Goal: Task Accomplishment & Management: Manage account settings

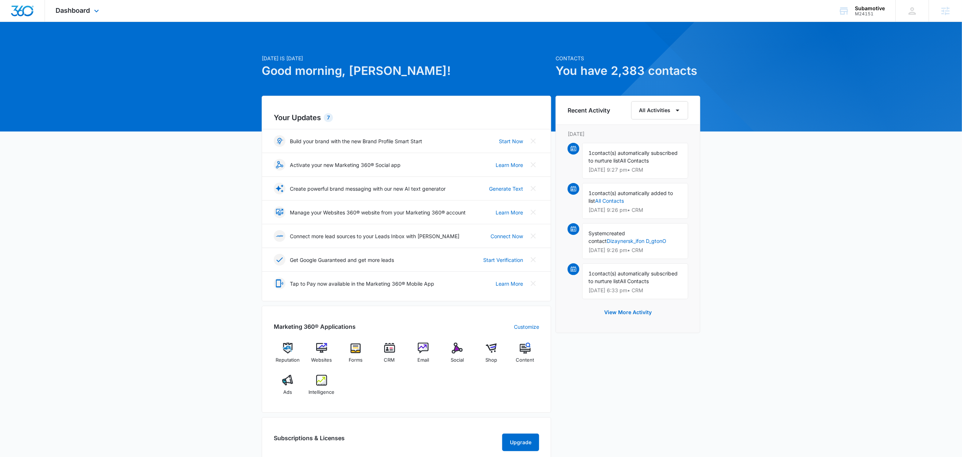
click at [83, 16] on div "Dashboard Apps Reputation Websites Forms CRM Email Social Shop Content Ads Inte…" at bounding box center [78, 11] width 67 height 22
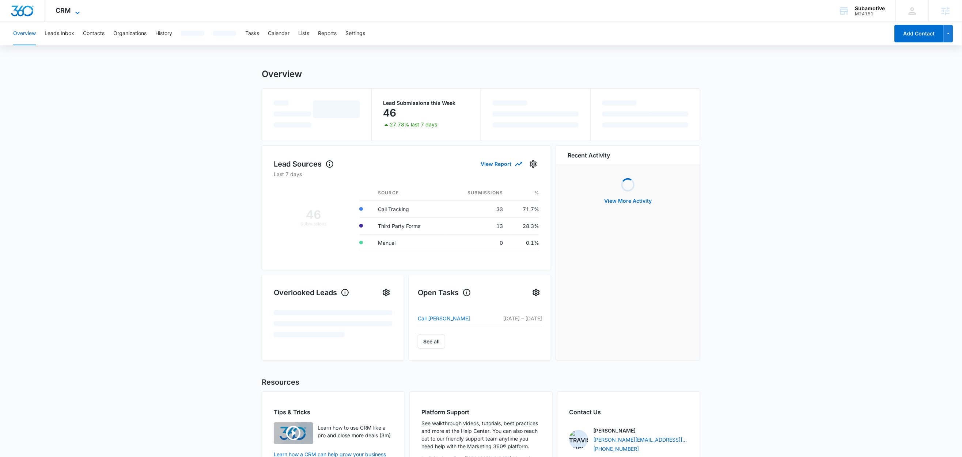
click at [73, 12] on icon at bounding box center [77, 12] width 9 height 9
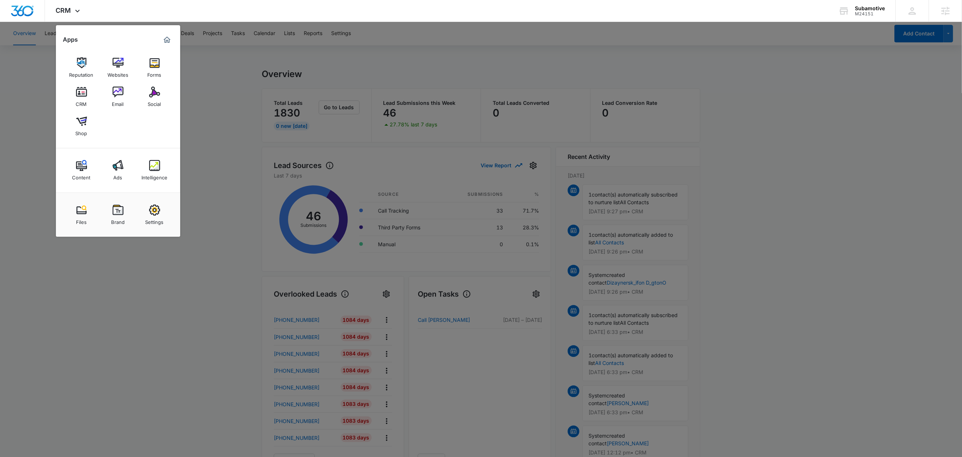
click at [354, 58] on div at bounding box center [481, 228] width 962 height 457
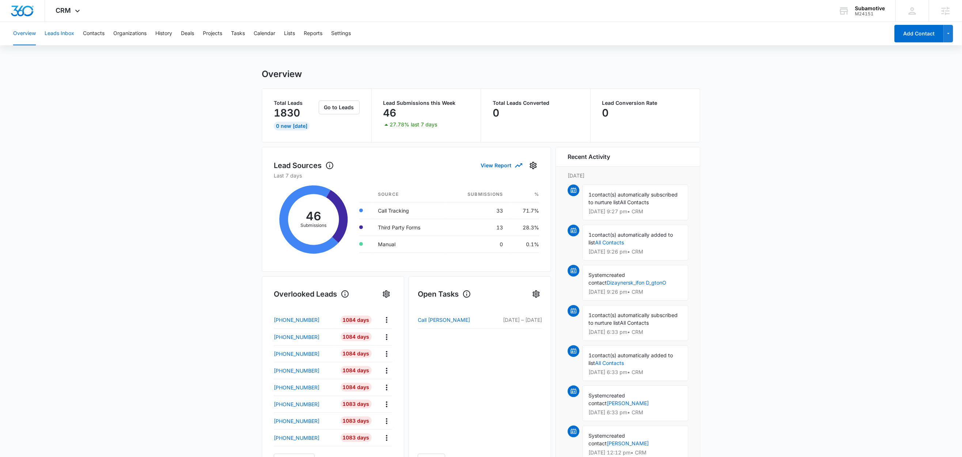
drag, startPoint x: 53, startPoint y: 33, endPoint x: 62, endPoint y: 35, distance: 9.2
click at [53, 33] on button "Leads Inbox" at bounding box center [60, 33] width 30 height 23
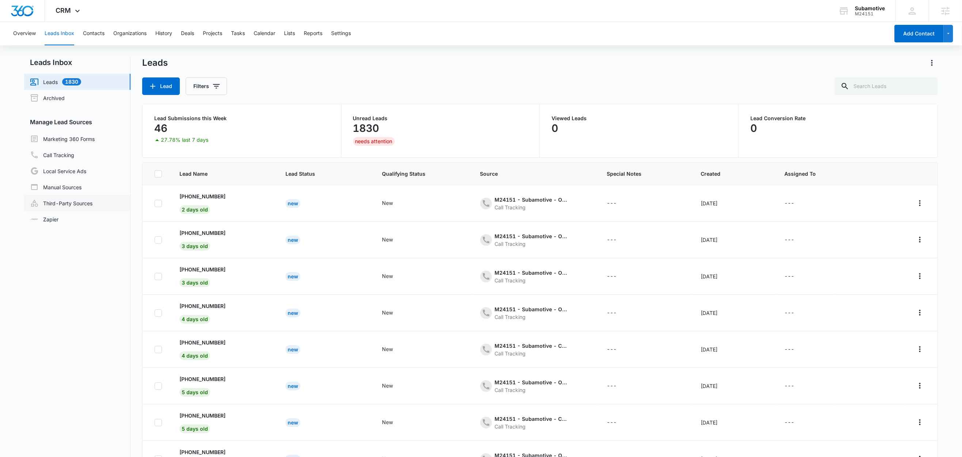
click at [56, 203] on link "Third-Party Sources" at bounding box center [61, 203] width 63 height 9
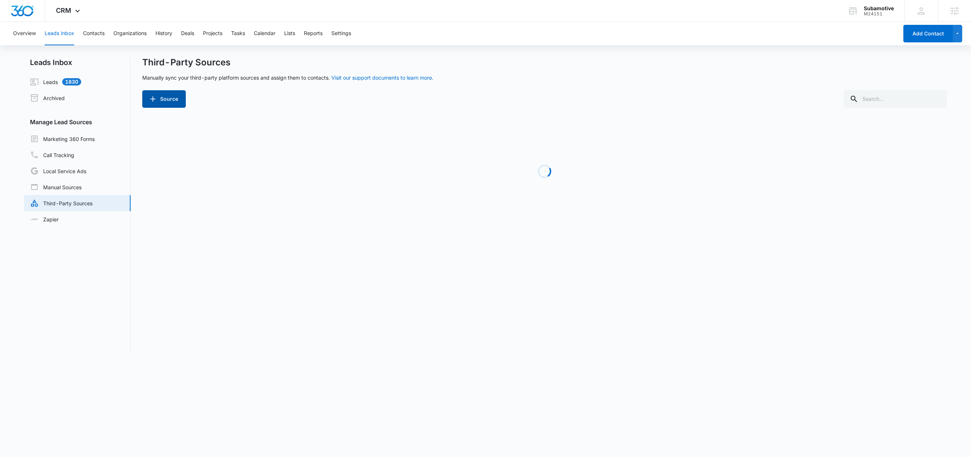
click at [176, 103] on button "Source" at bounding box center [164, 99] width 44 height 18
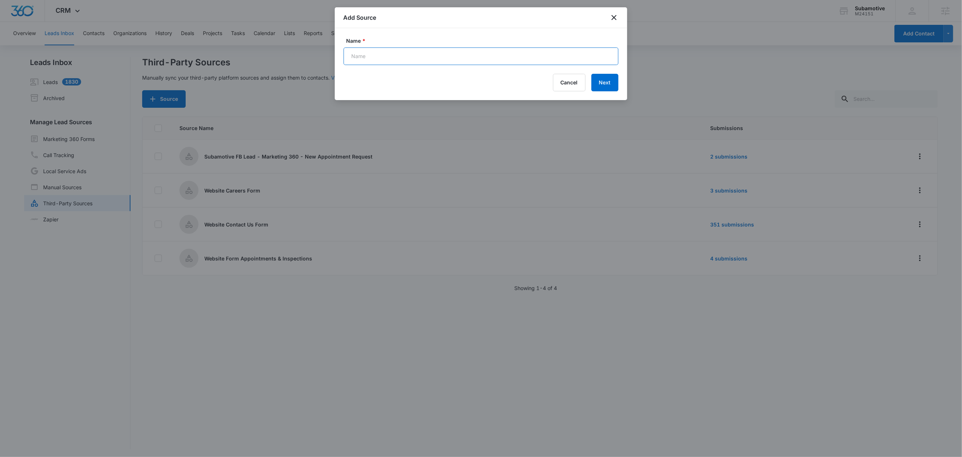
click at [384, 52] on input "Name *" at bounding box center [481, 57] width 275 height 18
paste input "Schedule A Service - Google Ads"
type input "Schedule A Service - Google Ads (Zap)"
click at [609, 79] on button "Next" at bounding box center [605, 83] width 27 height 18
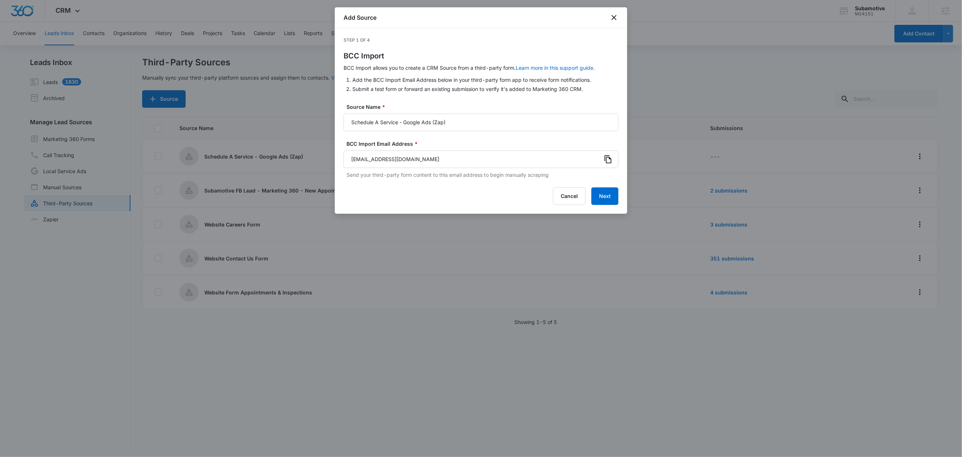
click at [607, 161] on icon at bounding box center [608, 159] width 7 height 8
click at [596, 192] on button "Next" at bounding box center [605, 197] width 27 height 18
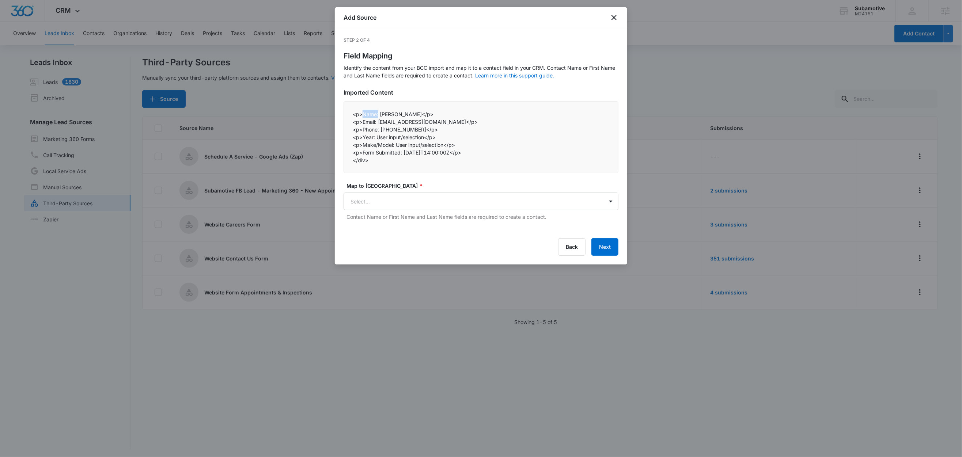
drag, startPoint x: 378, startPoint y: 115, endPoint x: 364, endPoint y: 116, distance: 14.0
click at [364, 116] on p "<p>Name: FirstName LastName</p>" at bounding box center [481, 114] width 257 height 8
copy p "Name:"
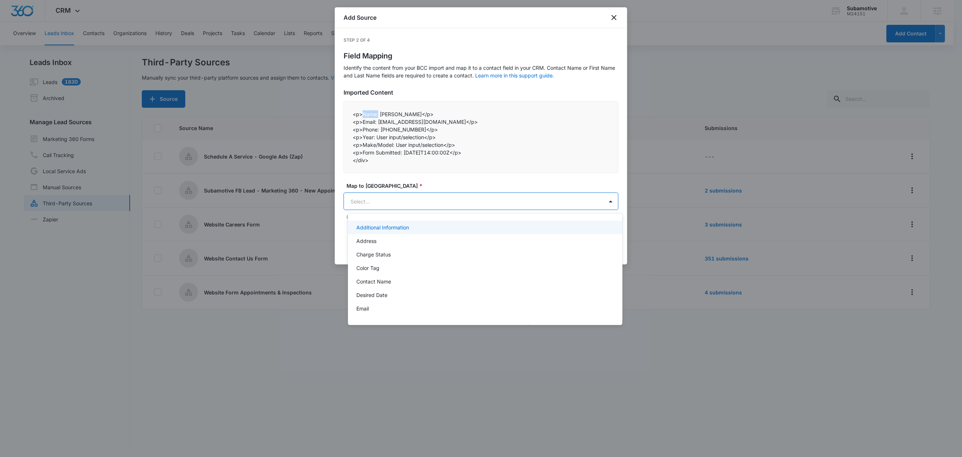
click at [394, 199] on body "CRM Apps Reputation Websites Forms CRM Email Social Shop Content Ads Intelligen…" at bounding box center [481, 228] width 962 height 457
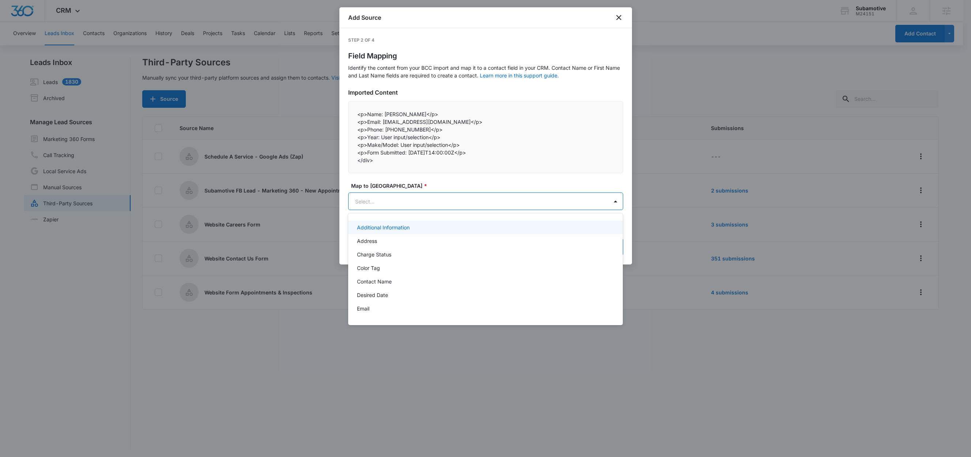
paste input "Name:"
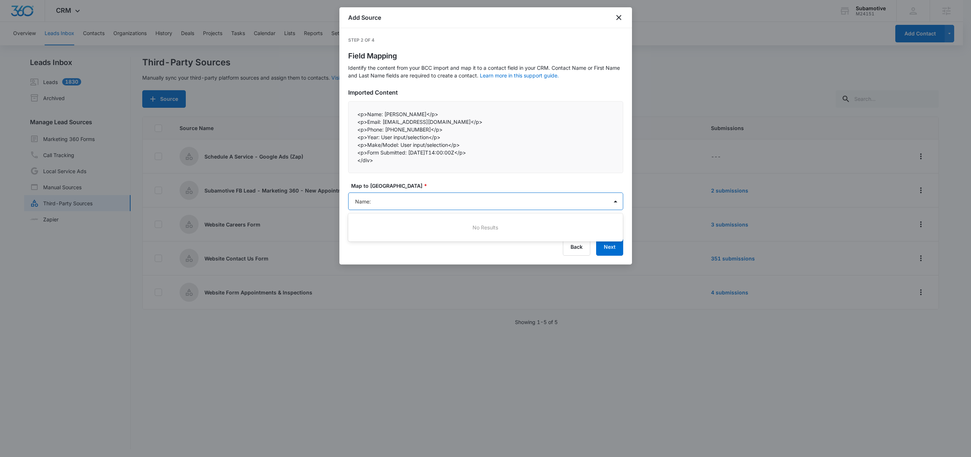
type input "Name"
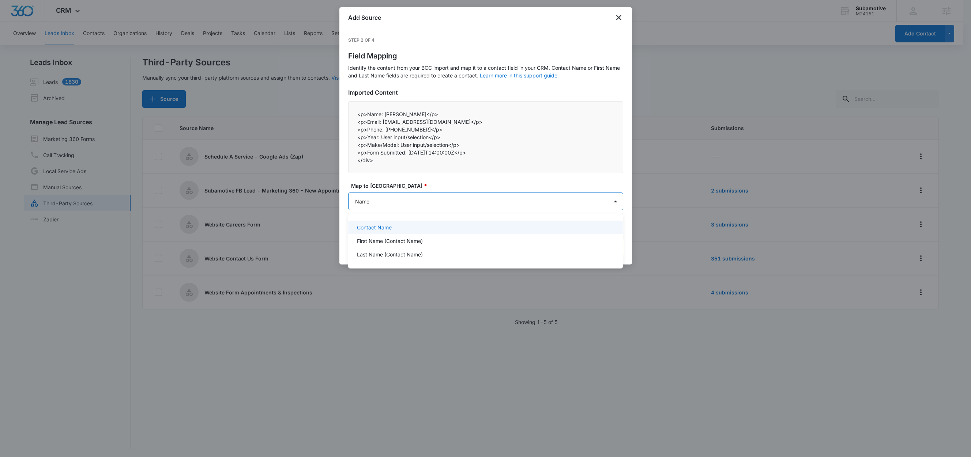
click at [388, 231] on div "Contact Name" at bounding box center [485, 228] width 275 height 14
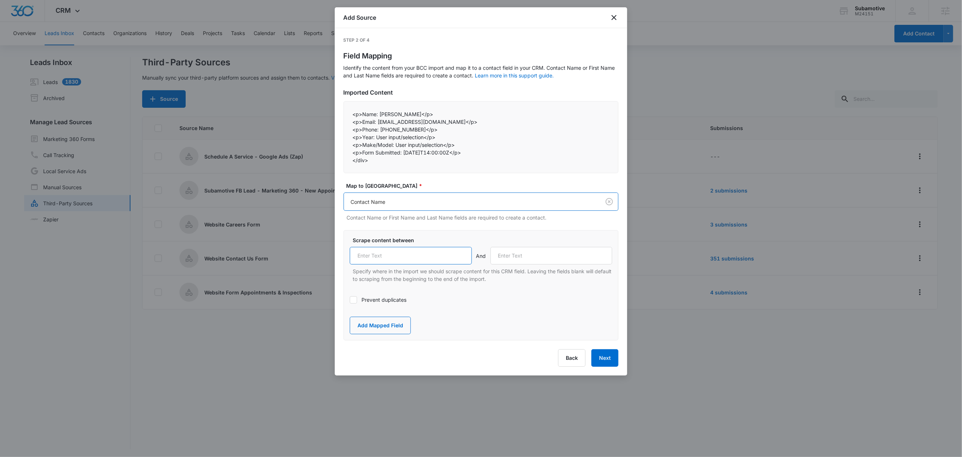
click at [388, 261] on input "text" at bounding box center [411, 256] width 122 height 18
paste input "Name:"
type input "Name:"
drag, startPoint x: 378, startPoint y: 123, endPoint x: 363, endPoint y: 123, distance: 14.3
click at [363, 123] on p "<p>Email: test@example.com</p>" at bounding box center [481, 122] width 257 height 8
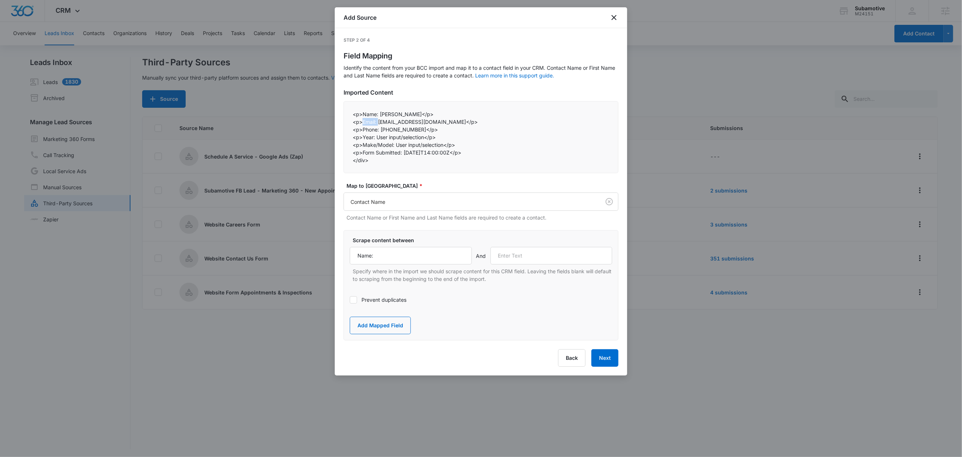
copy p "Email:"
click at [528, 257] on input "text" at bounding box center [552, 256] width 122 height 18
paste input "Email:"
type input "Email:"
click at [397, 327] on button "Add Mapped Field" at bounding box center [380, 326] width 61 height 18
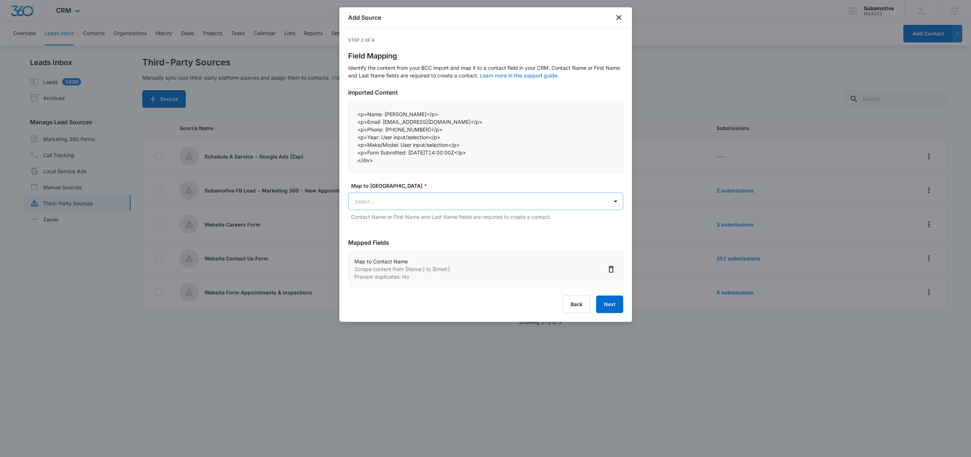
click at [383, 204] on body "CRM Apps Reputation Websites Forms CRM Email Social Shop Content Ads Intelligen…" at bounding box center [485, 229] width 971 height 458
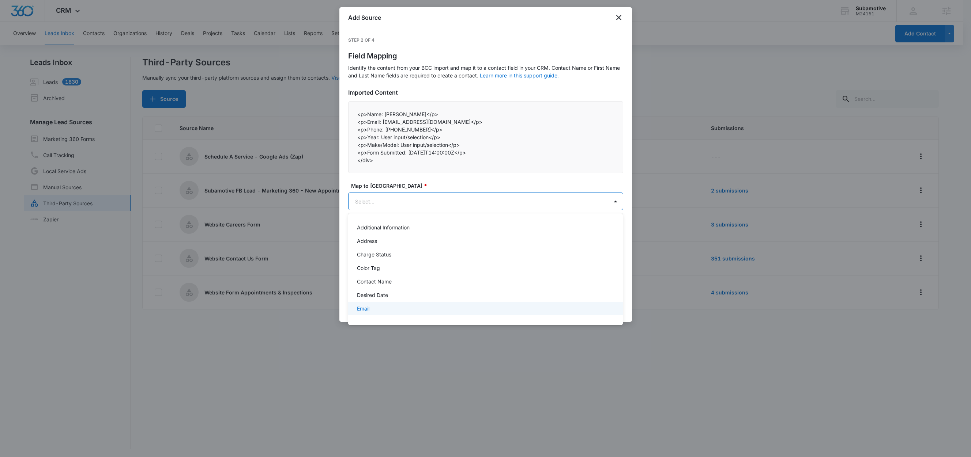
click at [372, 311] on div "Email" at bounding box center [485, 309] width 256 height 8
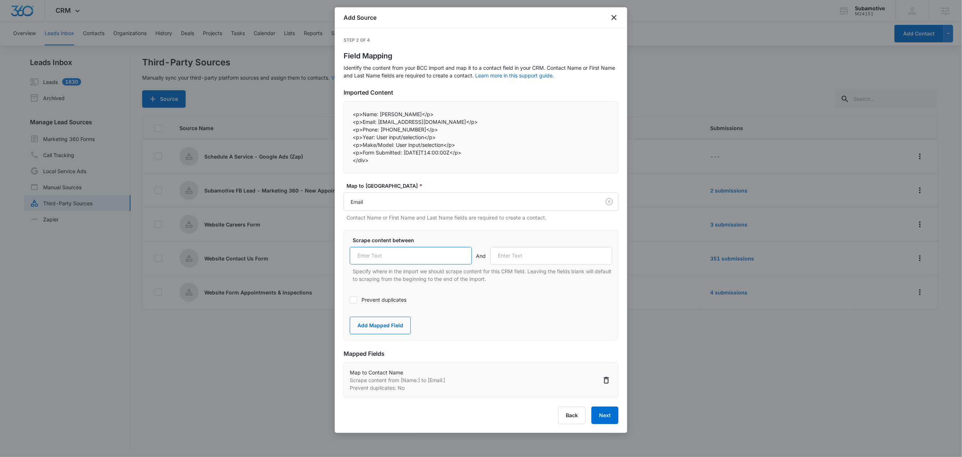
click at [383, 258] on input "text" at bounding box center [411, 256] width 122 height 18
paste input "Email:"
type input "Email:"
click at [377, 301] on label "Prevent duplicates" at bounding box center [481, 300] width 263 height 8
click at [350, 300] on input "Prevent duplicates" at bounding box center [350, 300] width 0 height 0
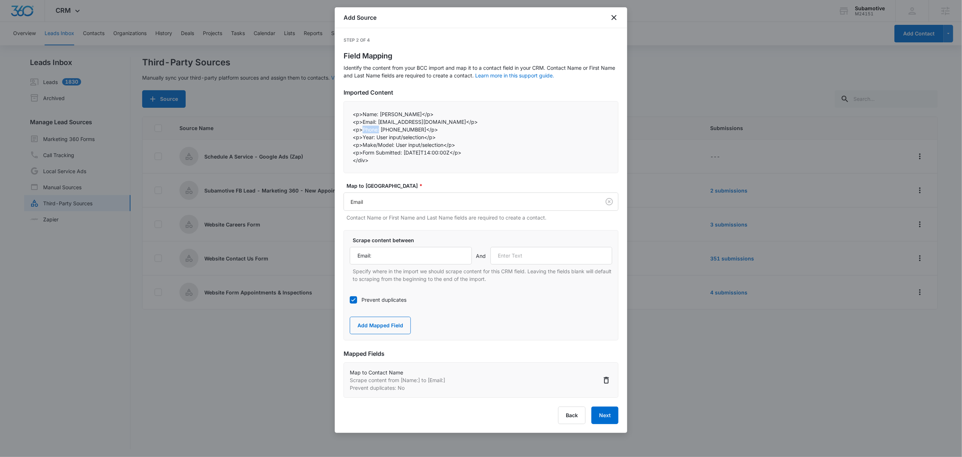
drag, startPoint x: 380, startPoint y: 131, endPoint x: 364, endPoint y: 131, distance: 16.1
click at [364, 131] on p "<p>Phone: +16505550123</p>" at bounding box center [481, 130] width 257 height 8
copy p "Phone:"
click at [514, 257] on input "text" at bounding box center [552, 256] width 122 height 18
paste input "Phone:"
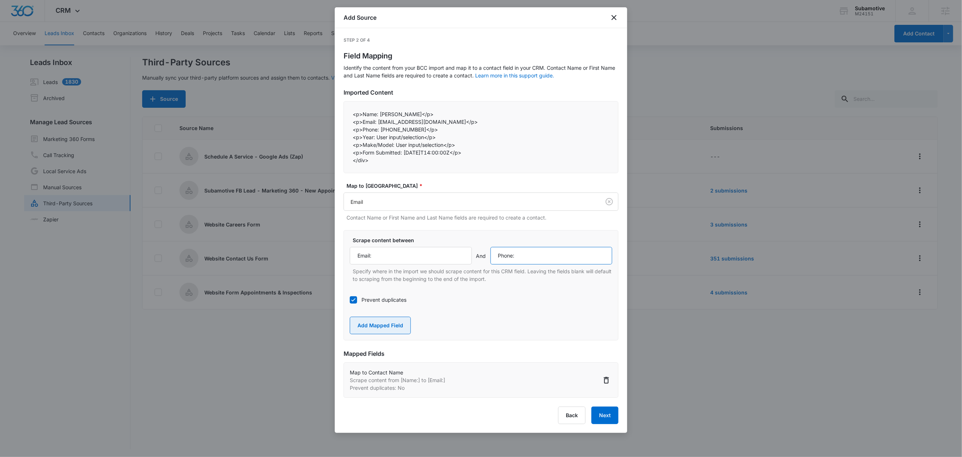
type input "Phone:"
click at [377, 330] on button "Add Mapped Field" at bounding box center [380, 326] width 61 height 18
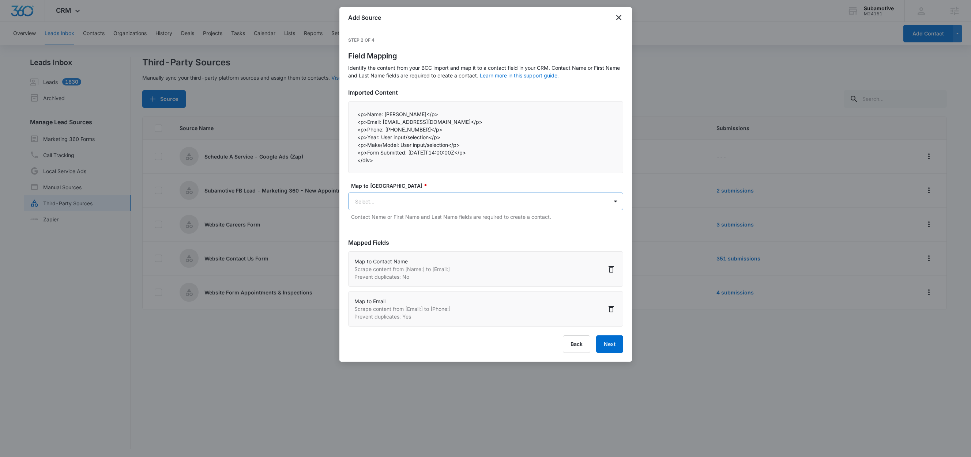
click at [358, 203] on body "CRM Apps Reputation Websites Forms CRM Email Social Shop Content Ads Intelligen…" at bounding box center [485, 229] width 971 height 458
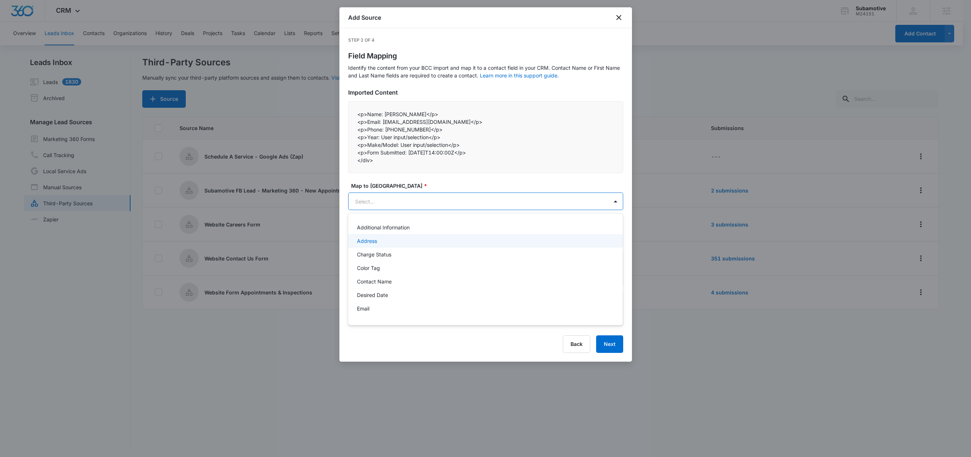
paste input "Phone:"
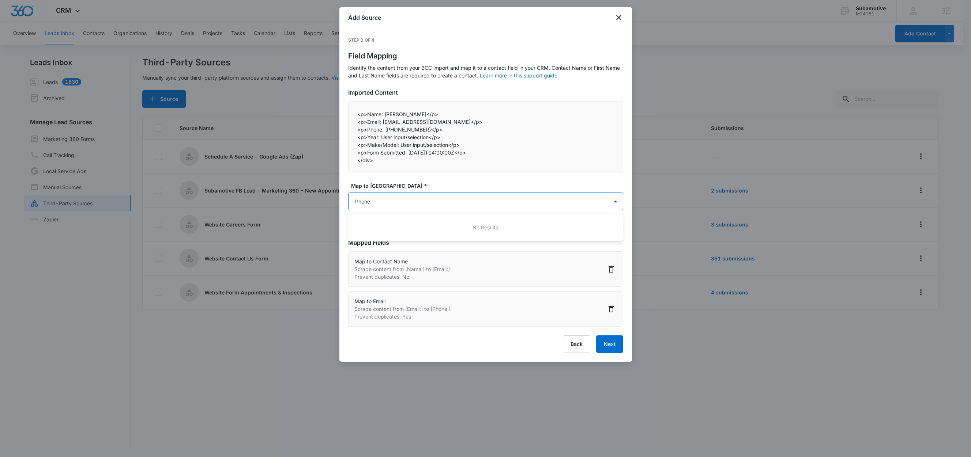
type input "Phone"
click at [407, 233] on div "Phone" at bounding box center [485, 228] width 275 height 14
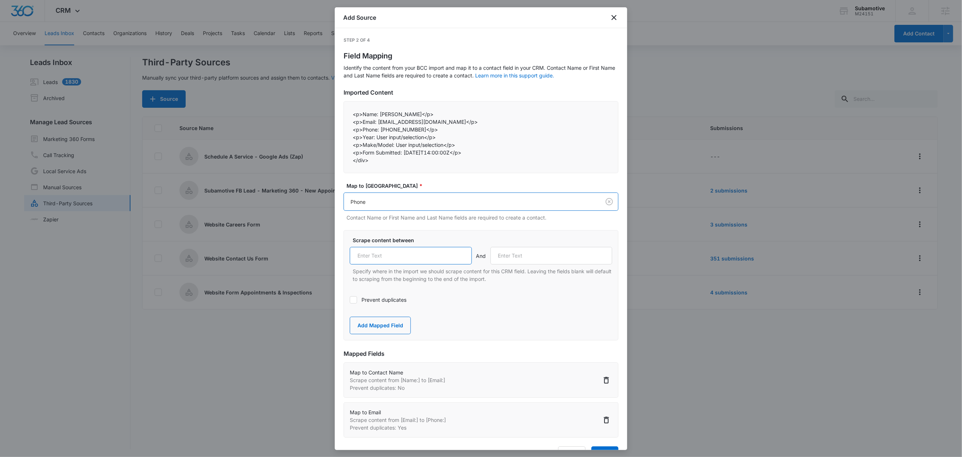
click at [399, 260] on input "text" at bounding box center [411, 256] width 122 height 18
paste input "Phone:"
type input "Phone:"
drag, startPoint x: 375, startPoint y: 137, endPoint x: 363, endPoint y: 140, distance: 11.9
click at [363, 140] on p "<p>Year: User input/selection</p>" at bounding box center [481, 137] width 257 height 8
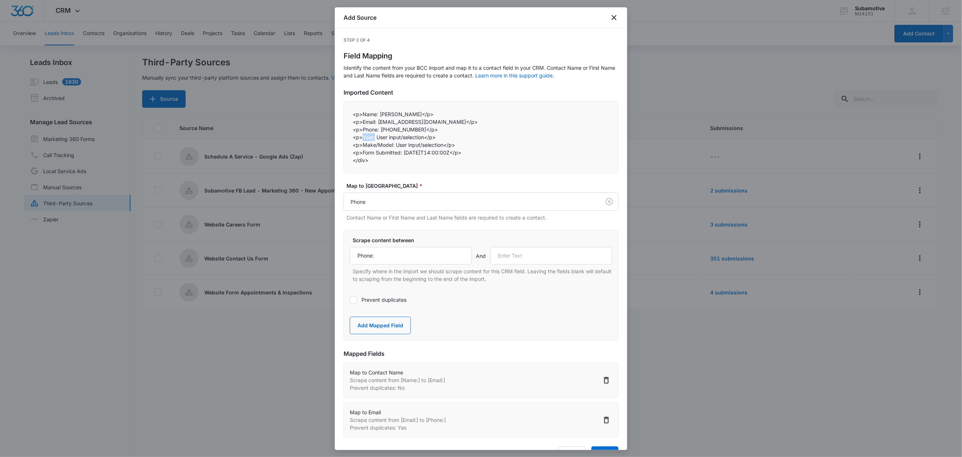
copy p "Year:"
click at [527, 264] on input "text" at bounding box center [552, 256] width 122 height 18
paste input "Year:"
type input "Year:"
click at [402, 326] on button "Add Mapped Field" at bounding box center [380, 326] width 61 height 18
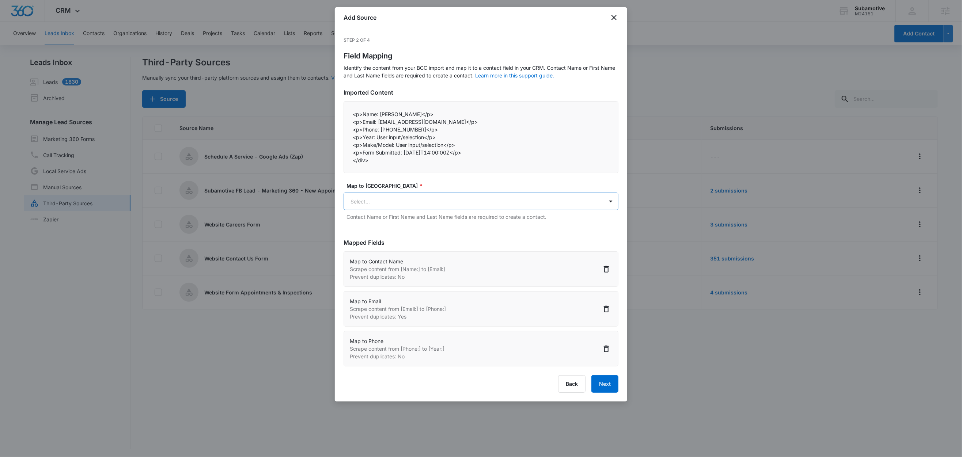
click at [412, 197] on body "CRM Apps Reputation Websites Forms CRM Email Social Shop Content Ads Intelligen…" at bounding box center [481, 229] width 962 height 458
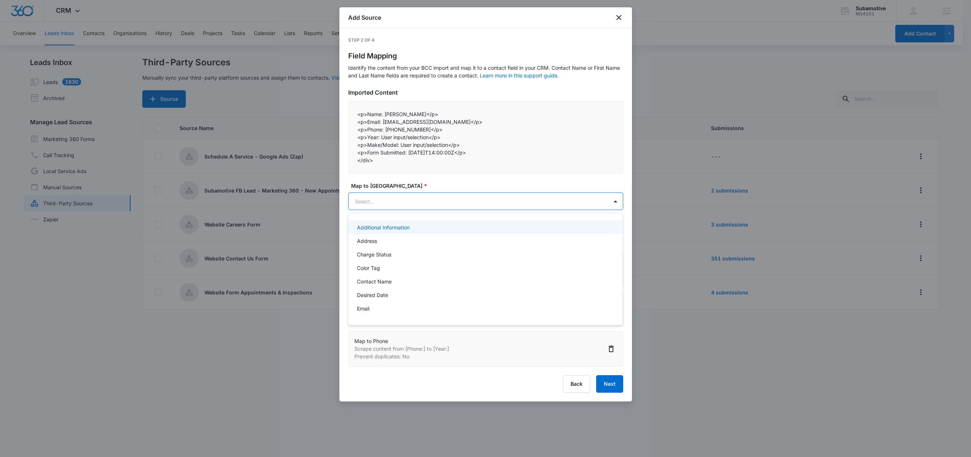
paste input "Year:"
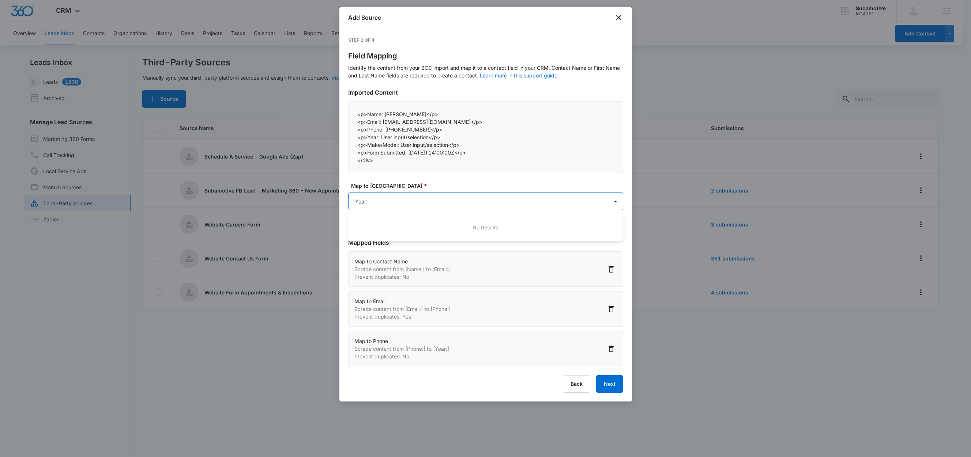
type input "Year"
click at [399, 228] on div "Vehicle Year" at bounding box center [485, 228] width 256 height 8
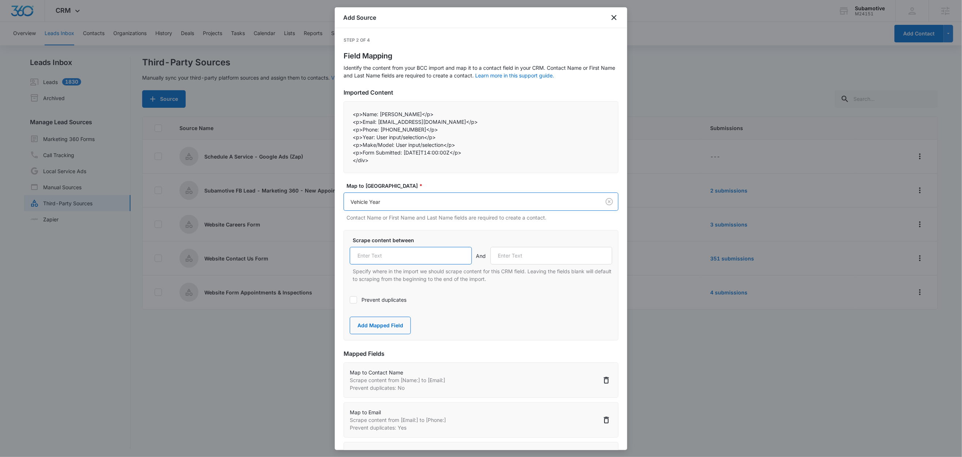
click at [405, 261] on input "text" at bounding box center [411, 256] width 122 height 18
paste input "Year:"
type input "Year:"
drag, startPoint x: 395, startPoint y: 146, endPoint x: 364, endPoint y: 147, distance: 31.1
click at [364, 147] on p "<p>Make/Model: User input/selection</p>" at bounding box center [481, 145] width 257 height 8
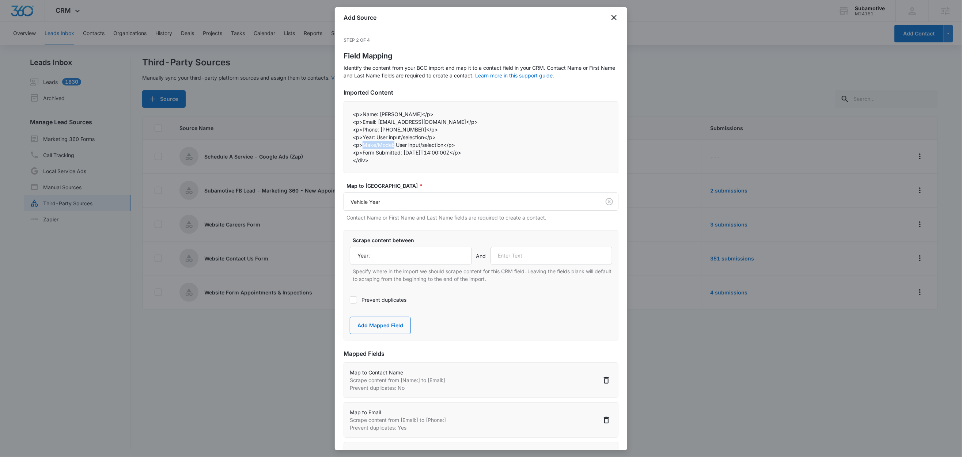
copy p "Make/Model:"
click at [526, 252] on input "text" at bounding box center [552, 256] width 122 height 18
paste input "Make/Model:"
type input "Make/Model:"
click at [396, 327] on button "Add Mapped Field" at bounding box center [380, 326] width 61 height 18
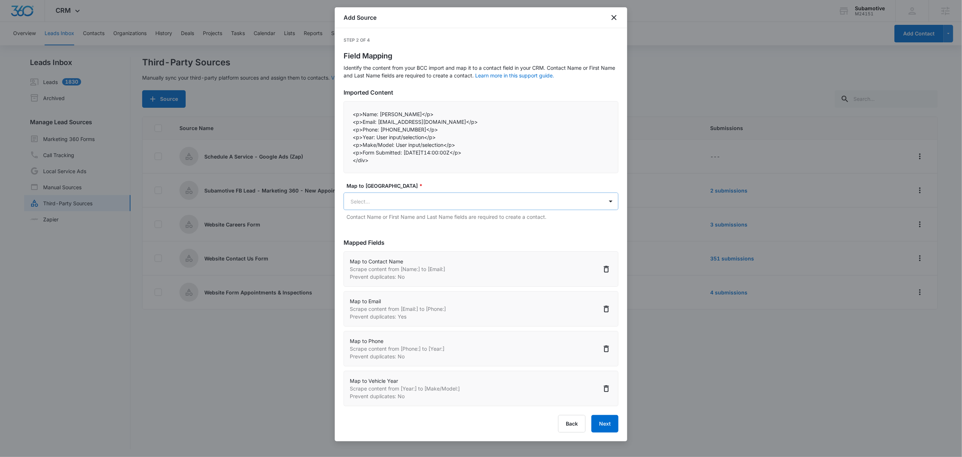
click at [395, 205] on body "CRM Apps Reputation Websites Forms CRM Email Social Shop Content Ads Intelligen…" at bounding box center [481, 229] width 962 height 458
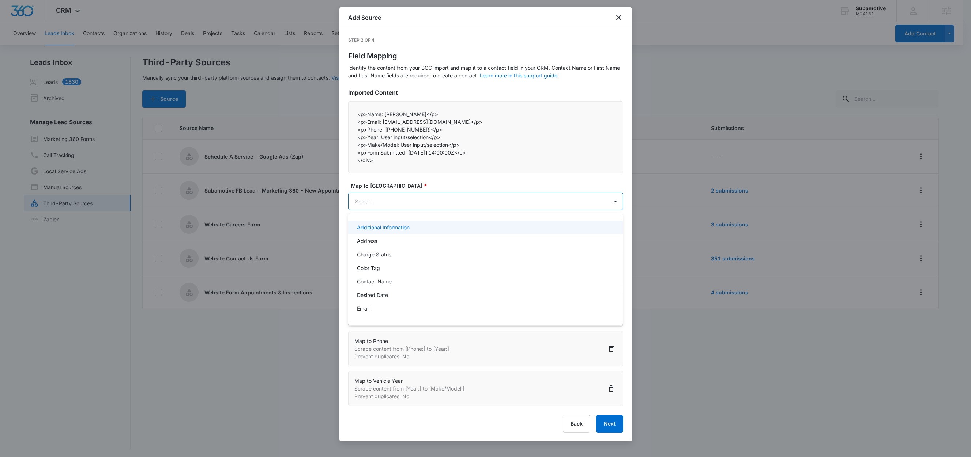
paste input "Make/Model:"
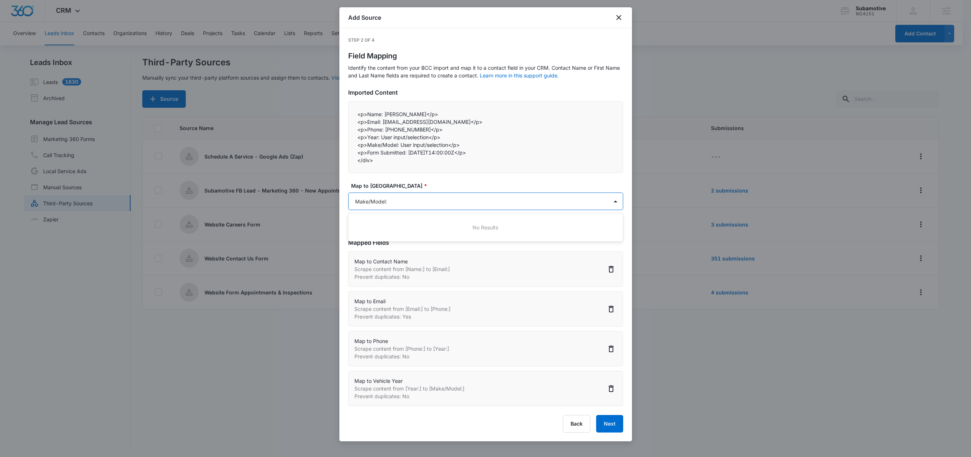
type input "Make/Model"
click at [390, 226] on div "Make/Model" at bounding box center [485, 228] width 256 height 8
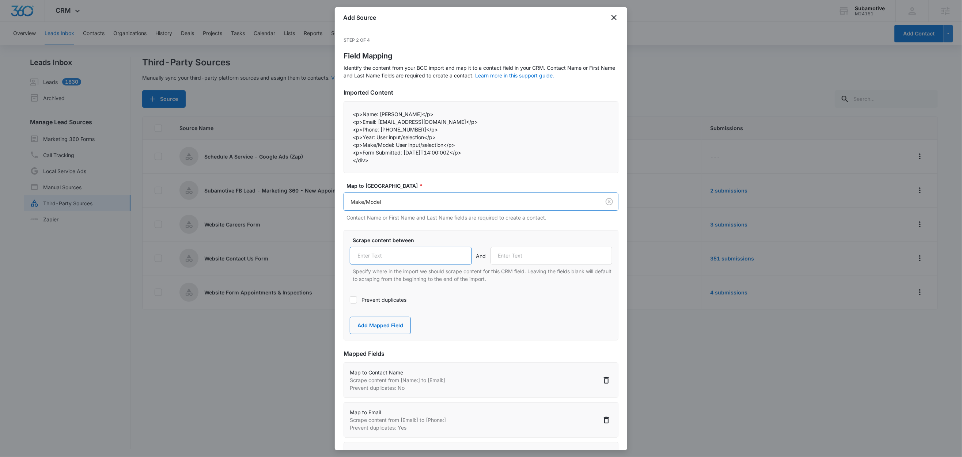
click at [403, 256] on input "text" at bounding box center [411, 256] width 122 height 18
paste input "Make/Model:"
type input "Make/Model:"
drag, startPoint x: 402, startPoint y: 153, endPoint x: 364, endPoint y: 153, distance: 38.4
click at [364, 153] on p "<p>Form Submitted: 2023-12-31T14:00:00Z</p>" at bounding box center [481, 153] width 257 height 8
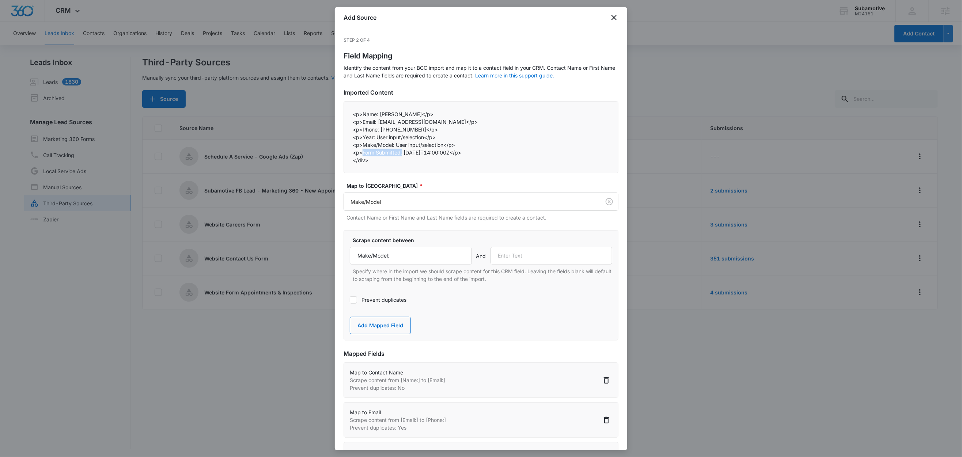
copy p "Form Submitted:"
click at [523, 260] on input "text" at bounding box center [552, 256] width 122 height 18
paste input "Form Submitted:"
type input "Form Submitted:"
click at [392, 327] on button "Add Mapped Field" at bounding box center [380, 326] width 61 height 18
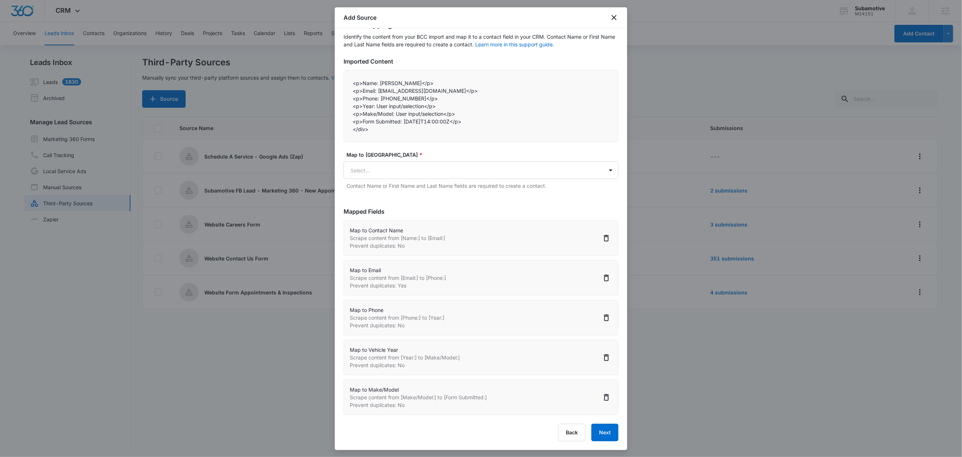
scroll to position [1, 0]
click at [605, 435] on button "Next" at bounding box center [605, 433] width 27 height 18
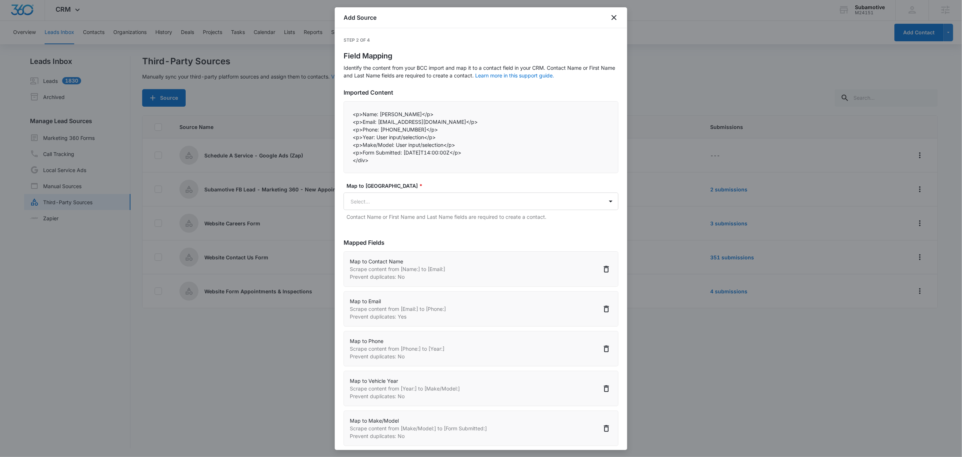
select select "77"
select select "185"
select select "184"
select select "212"
select select "213"
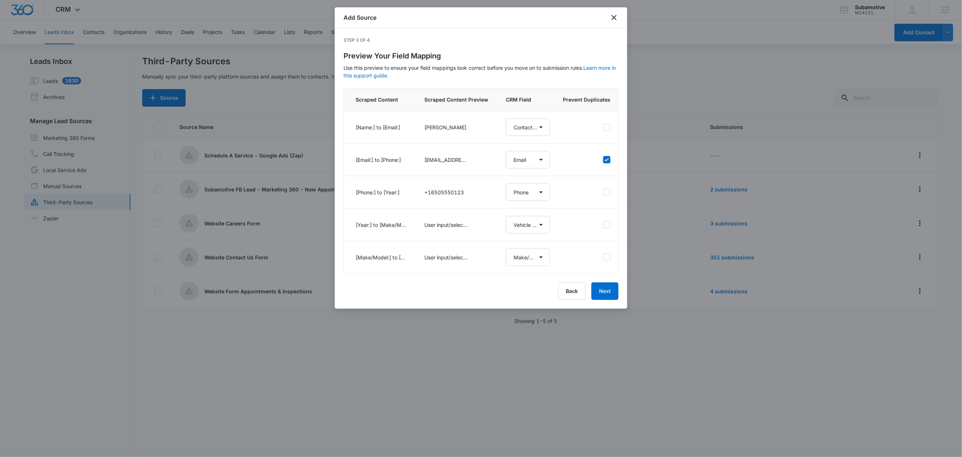
select select "77"
select select "185"
select select "184"
select select "212"
select select "213"
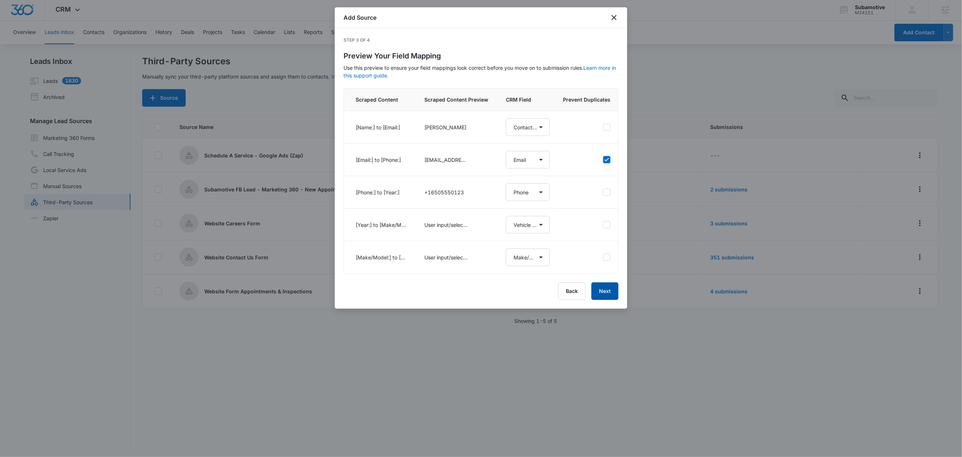
click at [616, 300] on button "Next" at bounding box center [605, 292] width 27 height 18
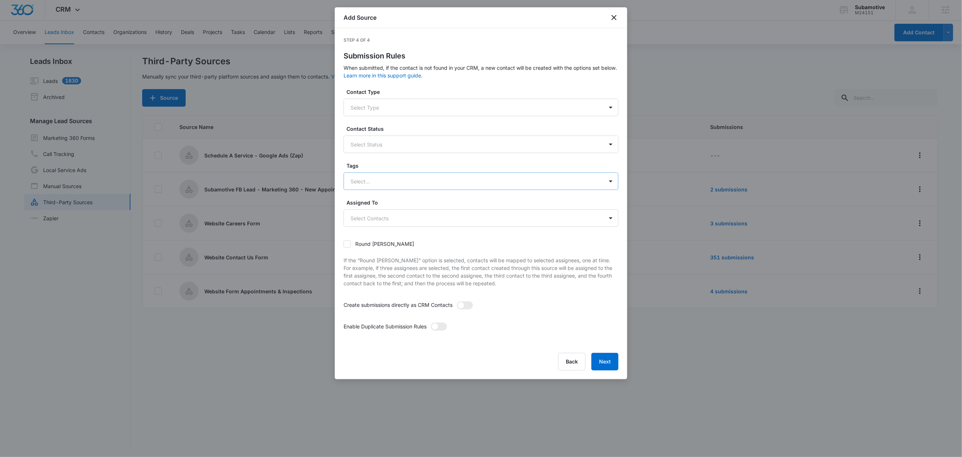
drag, startPoint x: 400, startPoint y: 172, endPoint x: 390, endPoint y: 180, distance: 13.0
click at [400, 172] on div "Tags Select..." at bounding box center [481, 176] width 275 height 28
click at [390, 180] on div at bounding box center [473, 181] width 244 height 9
type input "sc"
click at [405, 209] on p "Schedule A Service - Google Ads" at bounding box center [392, 207] width 81 height 8
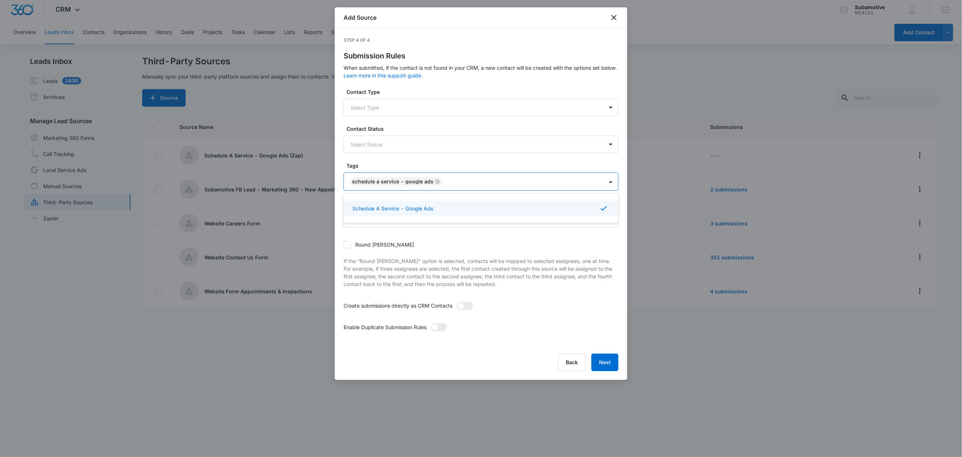
click at [404, 162] on label "Tags" at bounding box center [484, 166] width 275 height 8
click at [471, 308] on span at bounding box center [465, 306] width 16 height 8
click at [457, 302] on input "checkbox" at bounding box center [457, 302] width 0 height 0
click at [434, 330] on span at bounding box center [435, 327] width 7 height 7
click at [431, 323] on input "checkbox" at bounding box center [431, 323] width 0 height 0
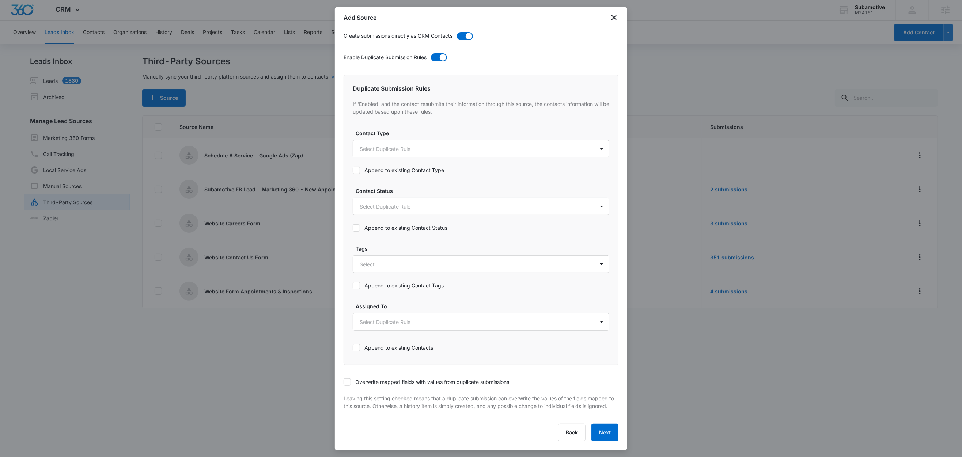
scroll to position [278, 0]
click at [373, 260] on div at bounding box center [472, 264] width 225 height 9
type input "sc"
click at [381, 286] on p "Schedule A Service - Google Ads" at bounding box center [402, 290] width 81 height 8
click at [394, 244] on label "Tags" at bounding box center [484, 248] width 257 height 8
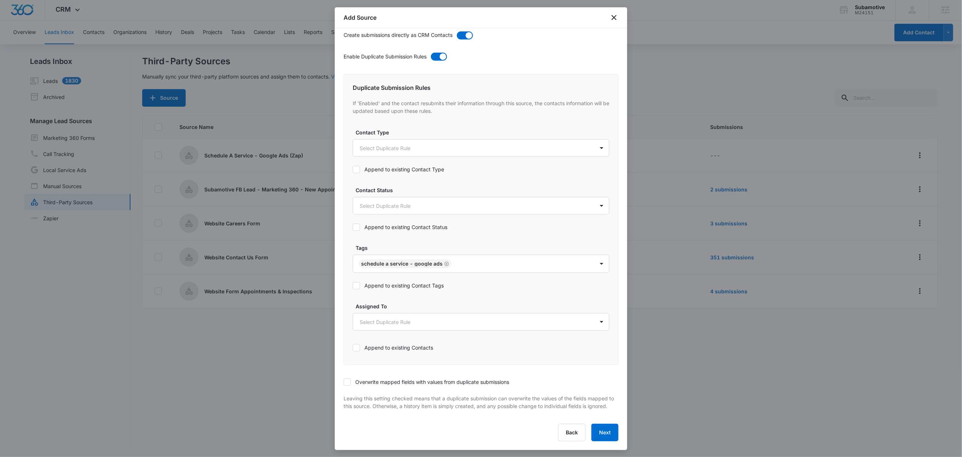
click at [380, 282] on label "Append to existing Contact Tags" at bounding box center [481, 286] width 257 height 8
click at [353, 286] on input "Append to existing Contact Tags" at bounding box center [353, 286] width 0 height 0
click at [355, 378] on label "Overwrite mapped fields with values from duplicate submissions" at bounding box center [481, 382] width 275 height 8
click at [344, 382] on input "Overwrite mapped fields with values from duplicate submissions" at bounding box center [344, 382] width 0 height 0
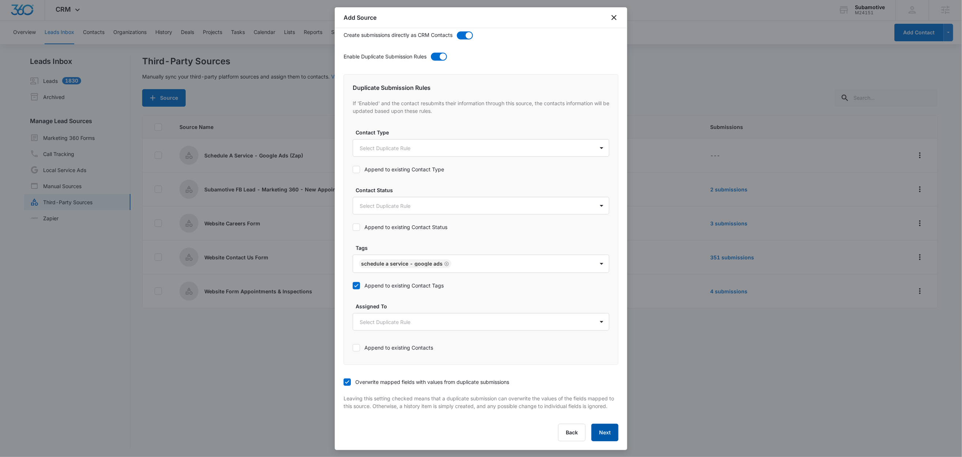
click at [603, 432] on button "Next" at bounding box center [605, 433] width 27 height 18
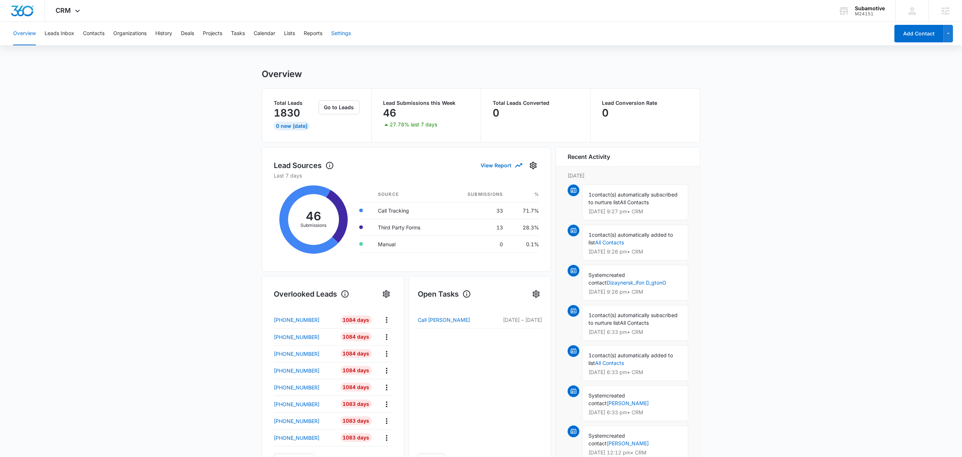
click at [351, 32] on button "Settings" at bounding box center [341, 33] width 20 height 23
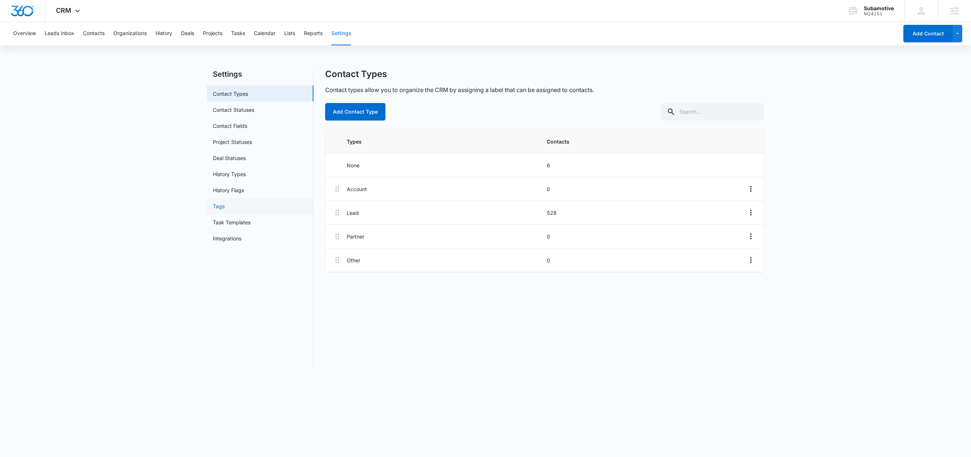
click at [222, 210] on link "Tags" at bounding box center [219, 207] width 12 height 8
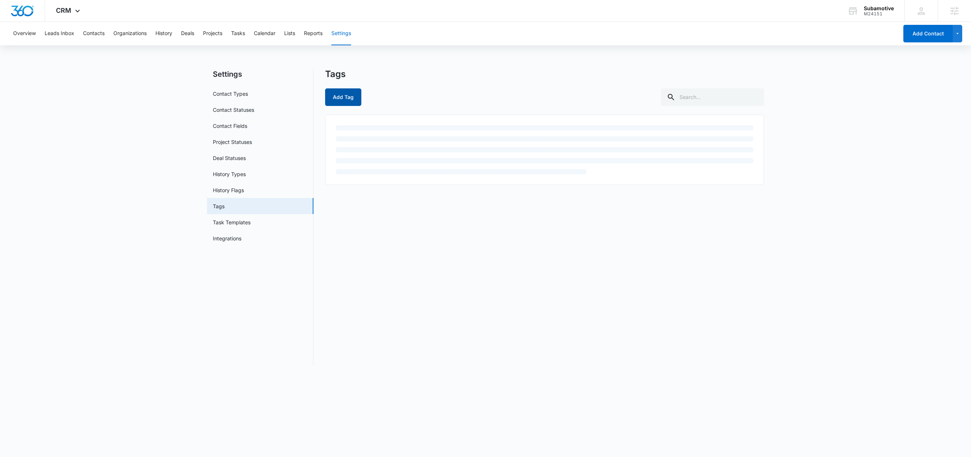
click at [345, 97] on button "Add Tag" at bounding box center [343, 97] width 36 height 18
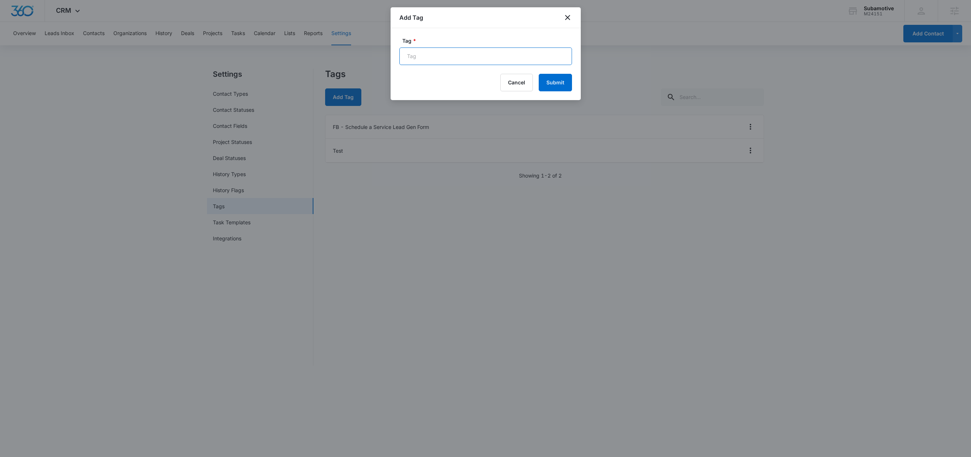
click at [456, 55] on input "Tag *" at bounding box center [485, 57] width 173 height 18
paste input "Schedule A Service - Google Ads"
type input "Schedule A Service - Google Ads"
click at [561, 85] on button "Submit" at bounding box center [555, 83] width 33 height 18
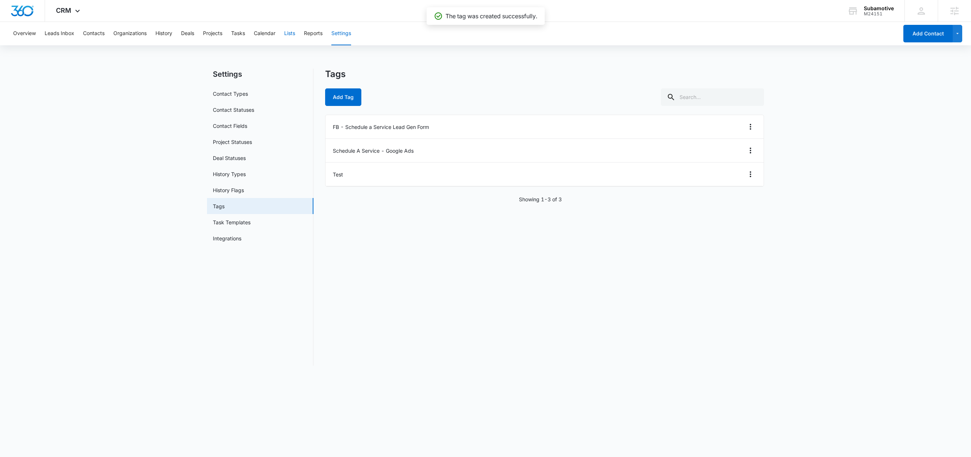
click at [290, 35] on button "Lists" at bounding box center [289, 33] width 11 height 23
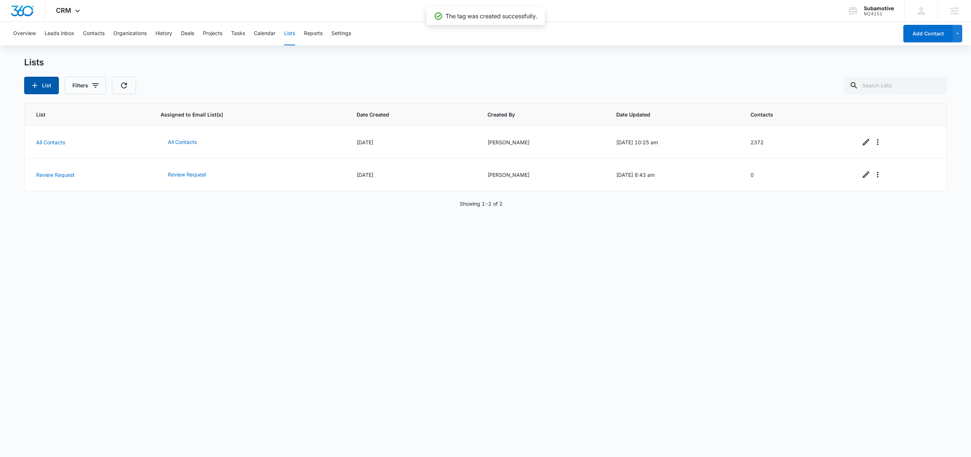
click at [49, 88] on button "List" at bounding box center [41, 86] width 35 height 18
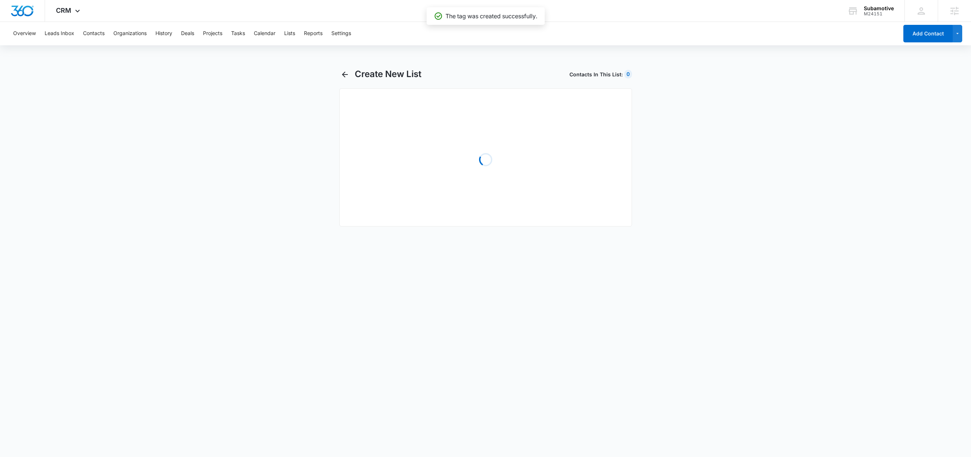
select select "31"
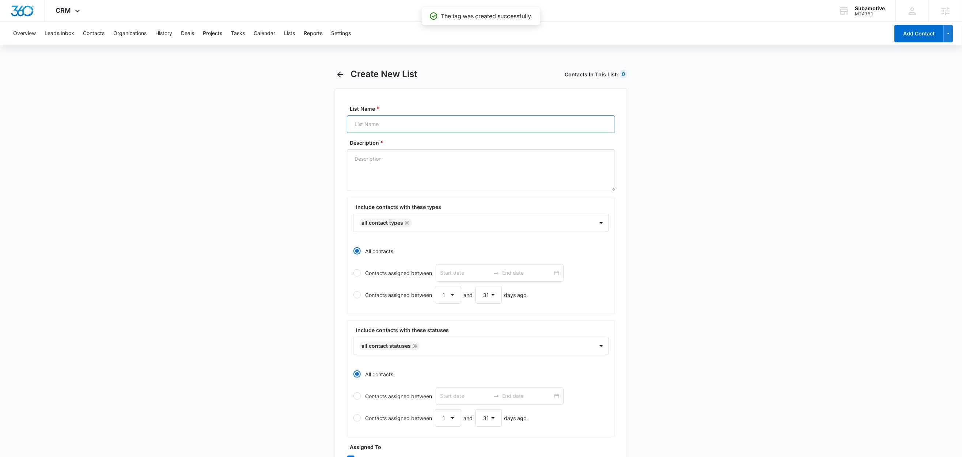
click at [370, 127] on input "List Name *" at bounding box center [481, 125] width 268 height 18
paste input "Schedule A Service - Google Ads"
type input "Schedule A Service - Google Ads"
click at [370, 170] on textarea "Description *" at bounding box center [481, 171] width 268 height 42
paste textarea "Schedule A Service - Google Ads"
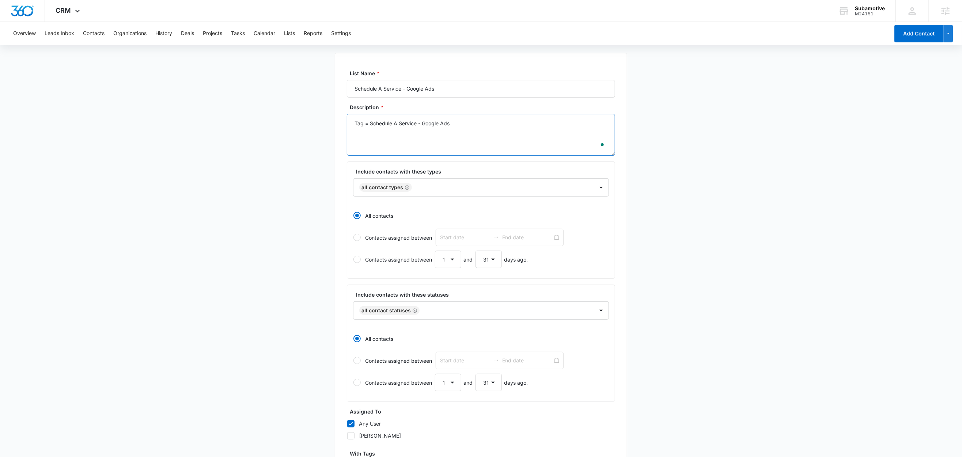
scroll to position [126, 0]
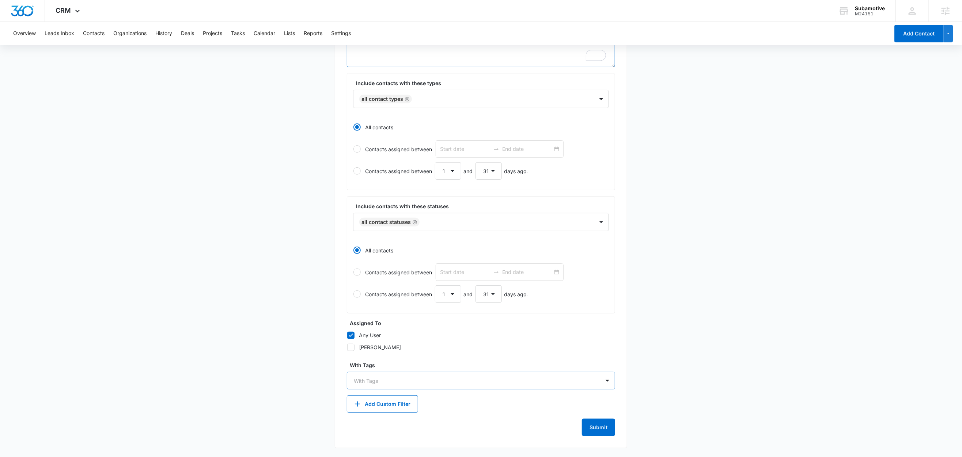
type textarea "Tag = Schedule A Service - Google Ads"
click at [399, 385] on div "With Tags" at bounding box center [473, 381] width 253 height 16
type input "sch"
click at [390, 406] on p "Schedule A Service - Google Ads" at bounding box center [396, 407] width 81 height 8
click at [279, 389] on main "Create New List Contacts In This List : 0 List Name * Schedule A Service - Goog…" at bounding box center [481, 200] width 962 height 513
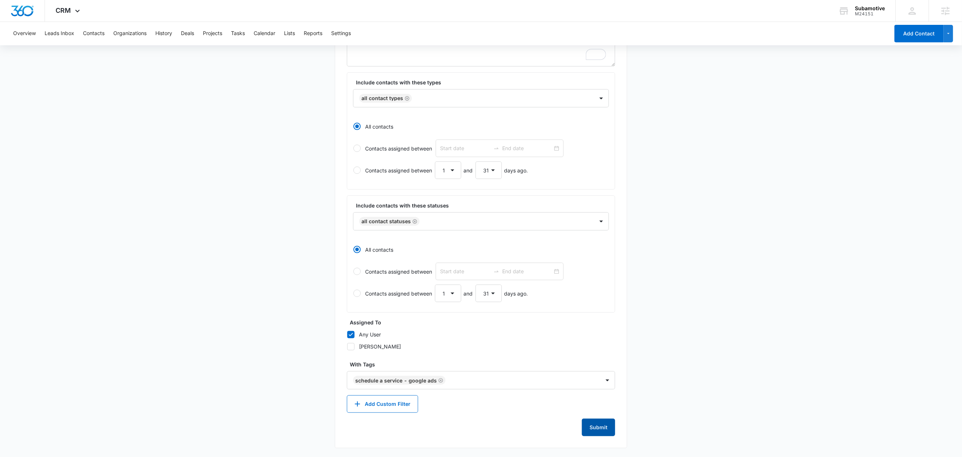
click at [597, 430] on button "Submit" at bounding box center [598, 428] width 33 height 18
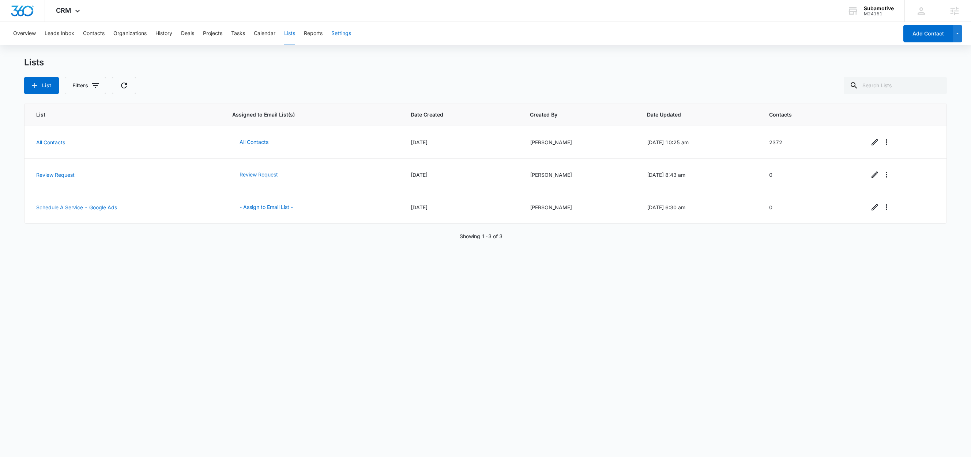
click at [351, 35] on button "Settings" at bounding box center [341, 33] width 20 height 23
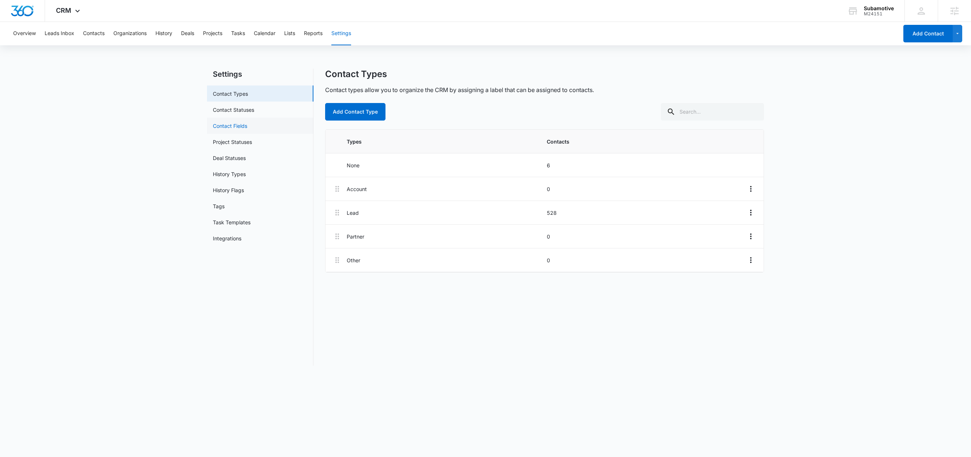
click at [234, 127] on link "Contact Fields" at bounding box center [230, 126] width 34 height 8
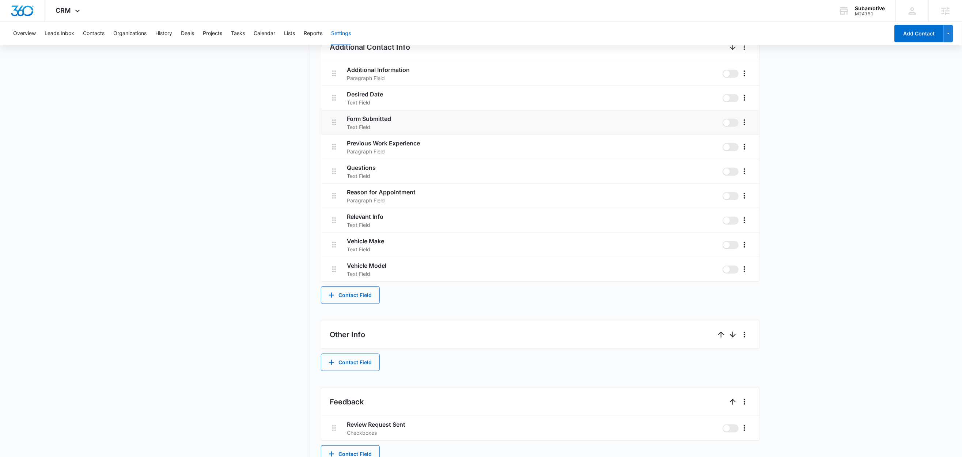
scroll to position [313, 0]
click at [352, 294] on button "Contact Field" at bounding box center [350, 296] width 59 height 18
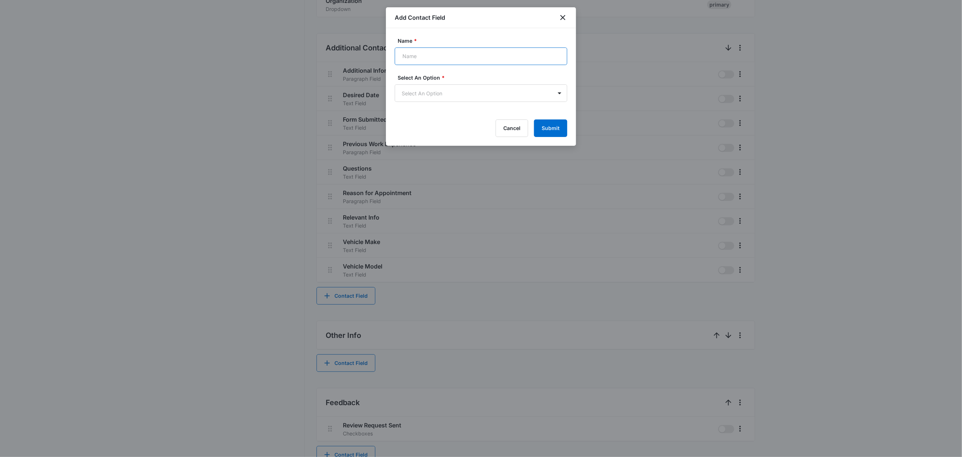
click at [432, 56] on input "Name *" at bounding box center [481, 57] width 173 height 18
type input "Vehicle Year"
click at [422, 94] on body "CRM Apps Reputation Websites Forms CRM Email Social Shop Content Ads Intelligen…" at bounding box center [481, 80] width 962 height 786
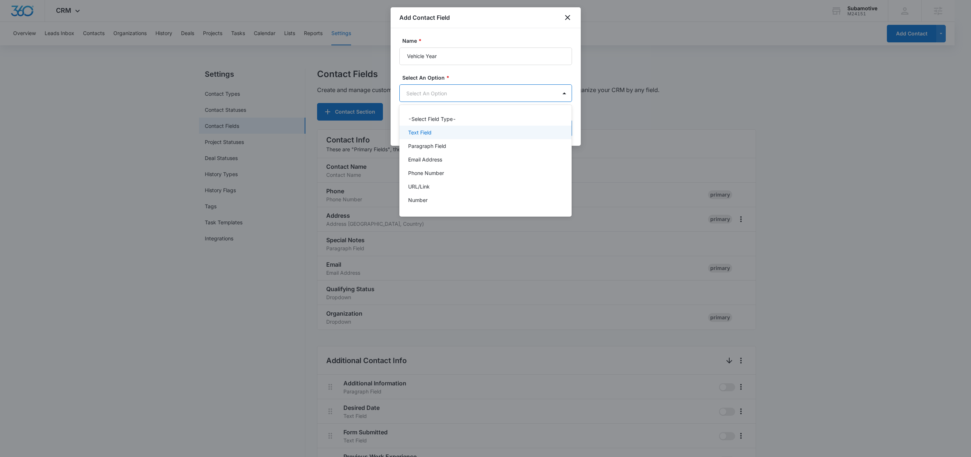
click at [414, 135] on p "Text Field" at bounding box center [419, 133] width 23 height 8
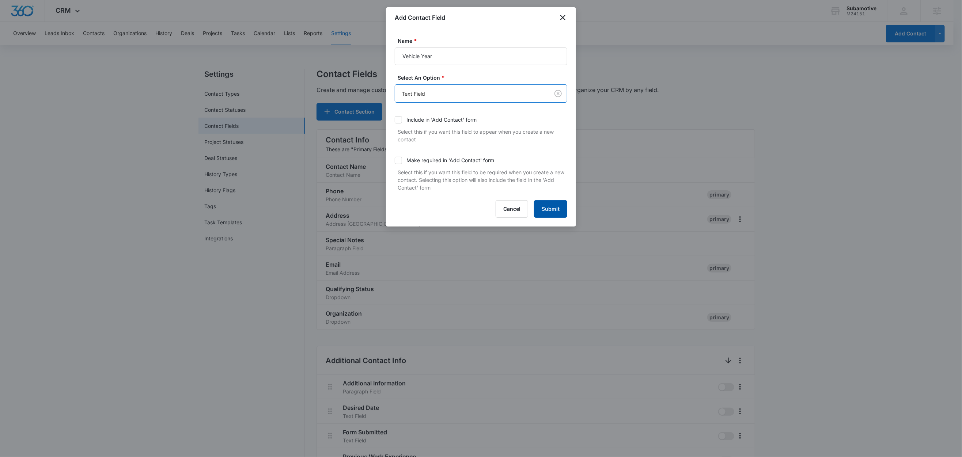
click at [546, 204] on button "Submit" at bounding box center [550, 209] width 33 height 18
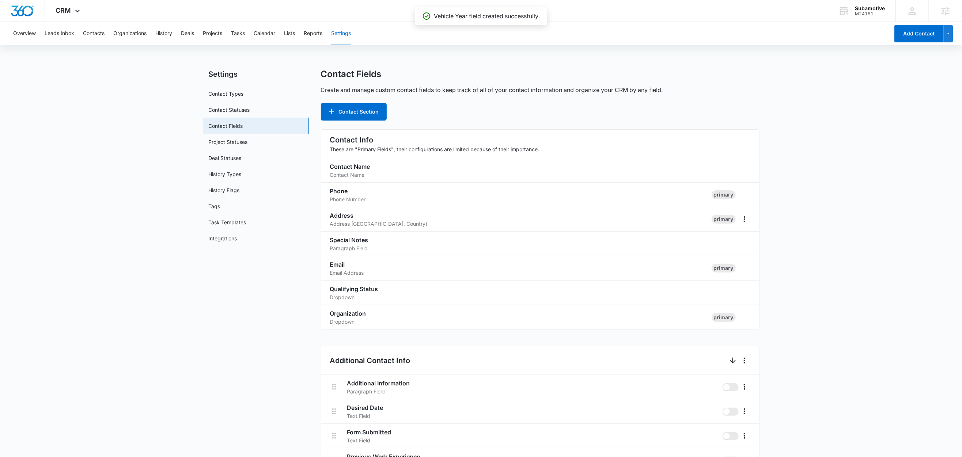
scroll to position [354, 0]
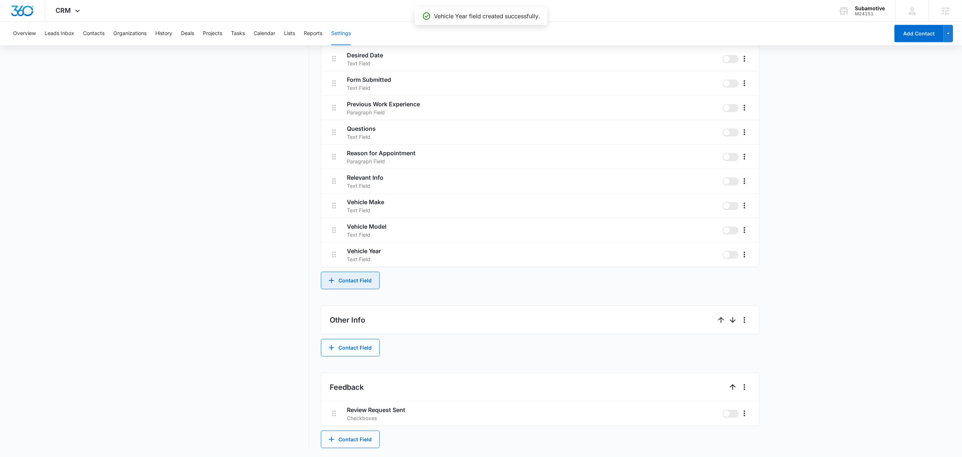
click at [370, 283] on button "Contact Field" at bounding box center [350, 281] width 59 height 18
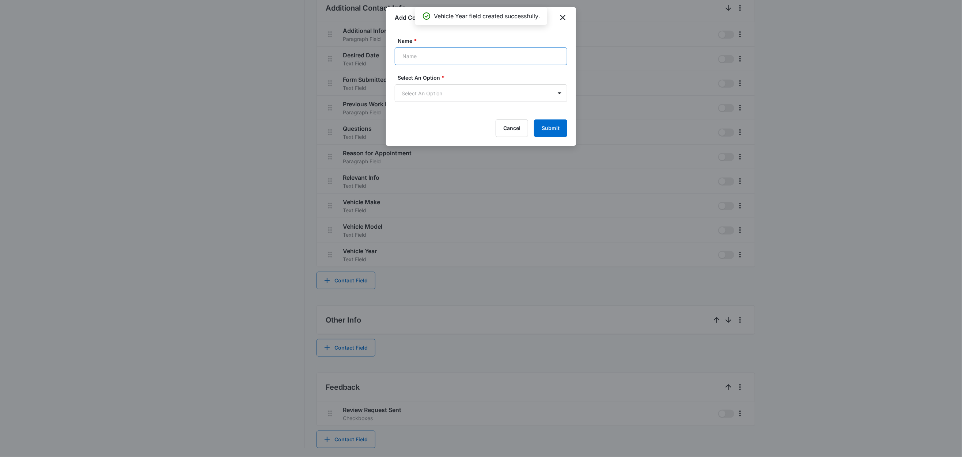
click at [445, 57] on input "Name *" at bounding box center [481, 57] width 173 height 18
type input "Make/Model"
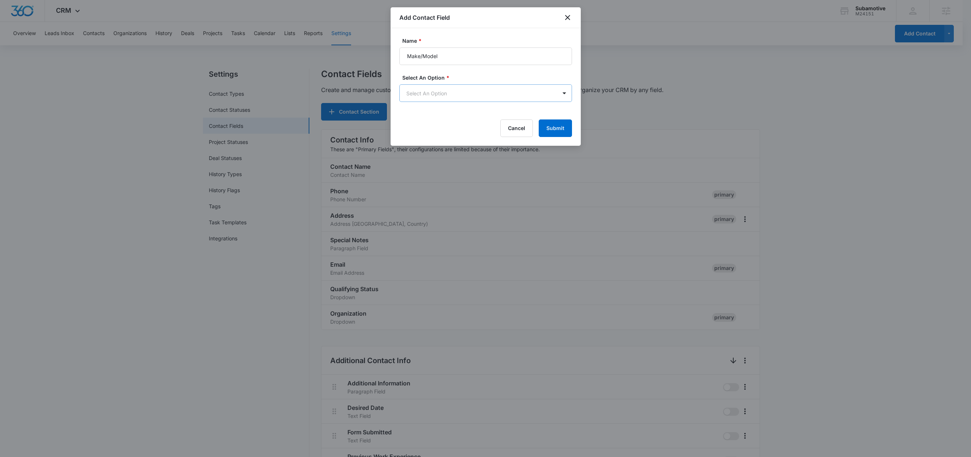
click at [437, 93] on body "CRM Apps Reputation Websites Forms CRM Email Social Shop Content Ads Intelligen…" at bounding box center [485, 405] width 971 height 810
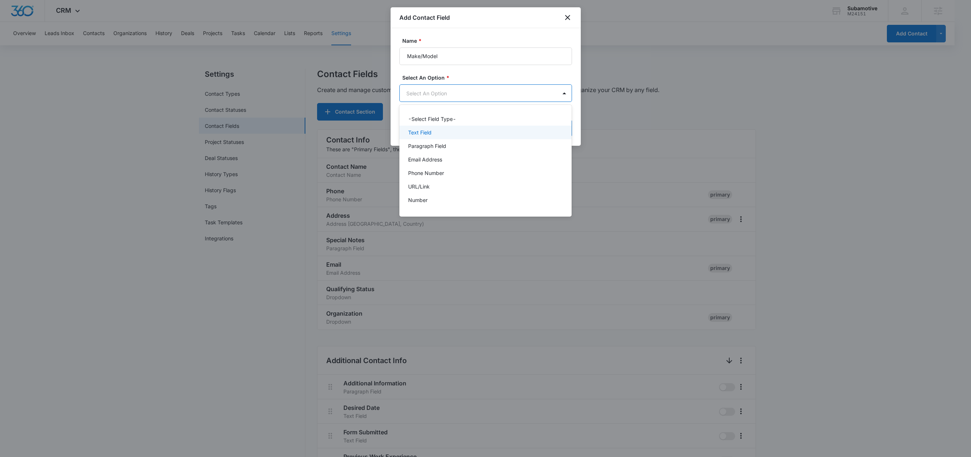
click at [424, 132] on p "Text Field" at bounding box center [419, 133] width 23 height 8
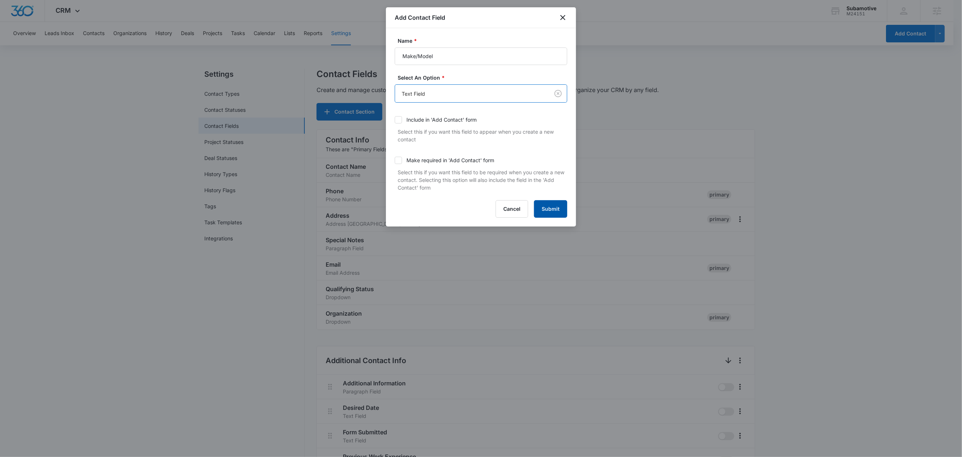
click at [552, 211] on button "Submit" at bounding box center [550, 209] width 33 height 18
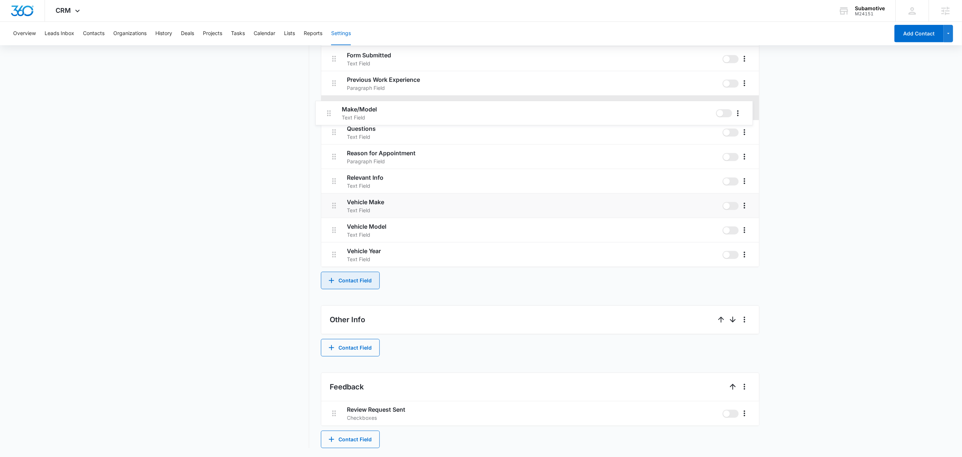
scroll to position [375, 0]
drag, startPoint x: 332, startPoint y: 79, endPoint x: 328, endPoint y: 235, distance: 156.2
click at [328, 235] on div "Additional Information Paragraph Field Desired Date Text Field Form Submitted T…" at bounding box center [540, 134] width 438 height 269
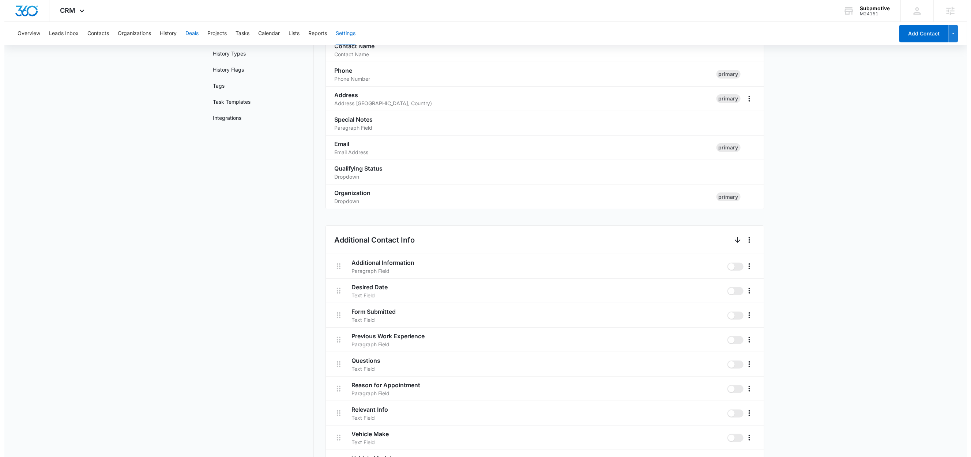
scroll to position [0, 0]
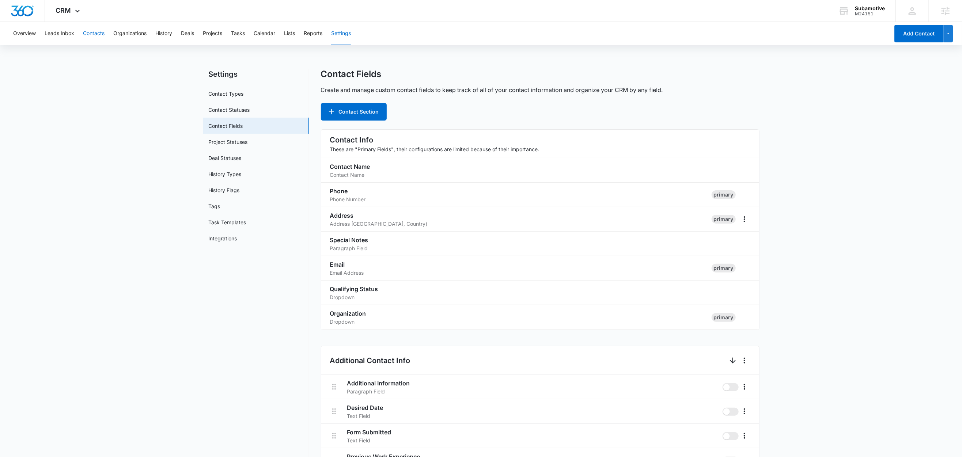
click at [98, 32] on button "Contacts" at bounding box center [94, 33] width 22 height 23
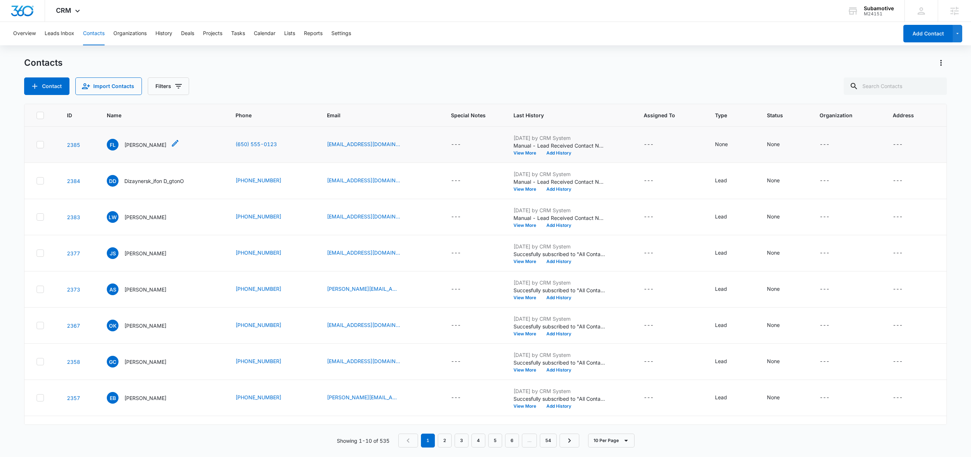
click at [156, 142] on p "FirstName LastName" at bounding box center [145, 145] width 42 height 8
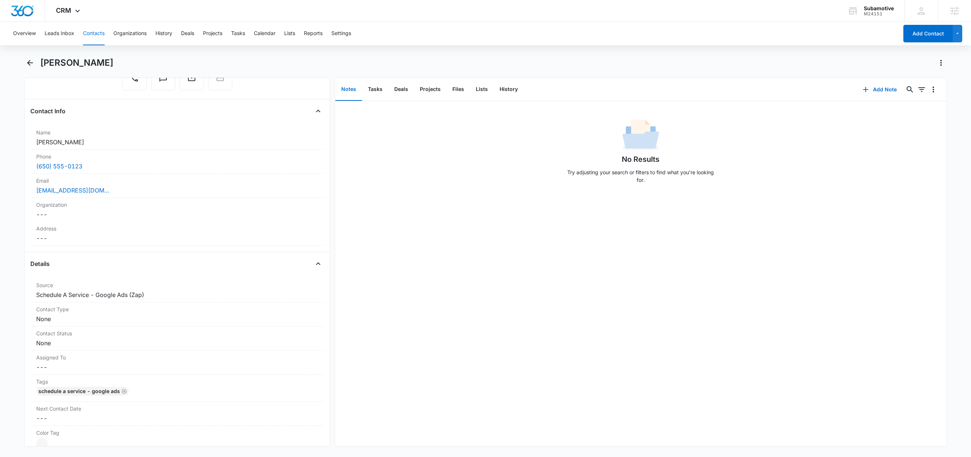
scroll to position [95, 0]
click at [485, 93] on button "Lists" at bounding box center [482, 89] width 24 height 23
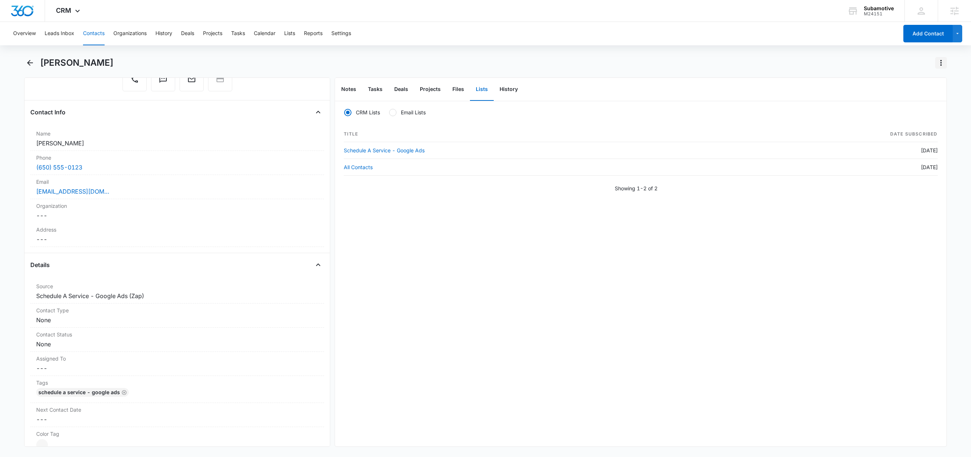
click at [941, 63] on icon "Actions" at bounding box center [940, 63] width 1 height 6
click at [898, 108] on div "Delete" at bounding box center [913, 105] width 32 height 5
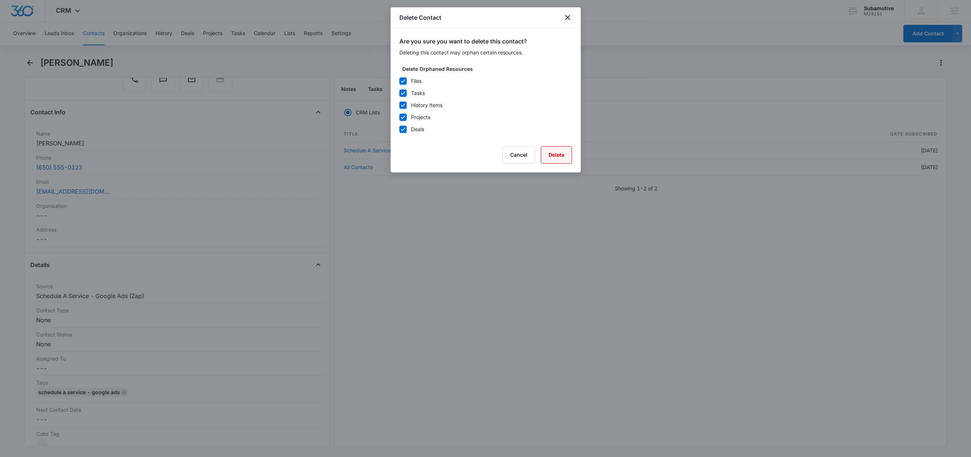
click at [556, 161] on button "Delete" at bounding box center [556, 155] width 31 height 18
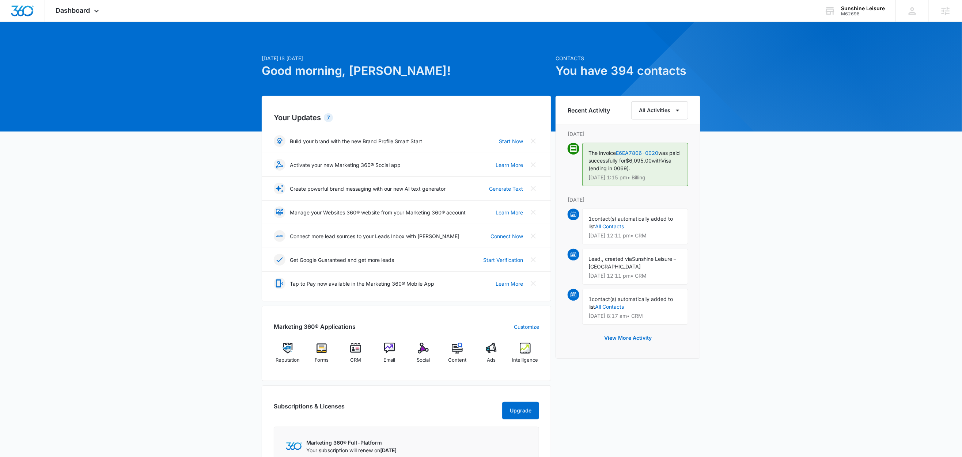
click at [885, 75] on div "[DATE] is [DATE] Good morning, [PERSON_NAME]! Contacts You have 394 contacts Yo…" at bounding box center [481, 324] width 962 height 587
click at [856, 7] on div "Sunshine Leisure" at bounding box center [863, 8] width 44 height 6
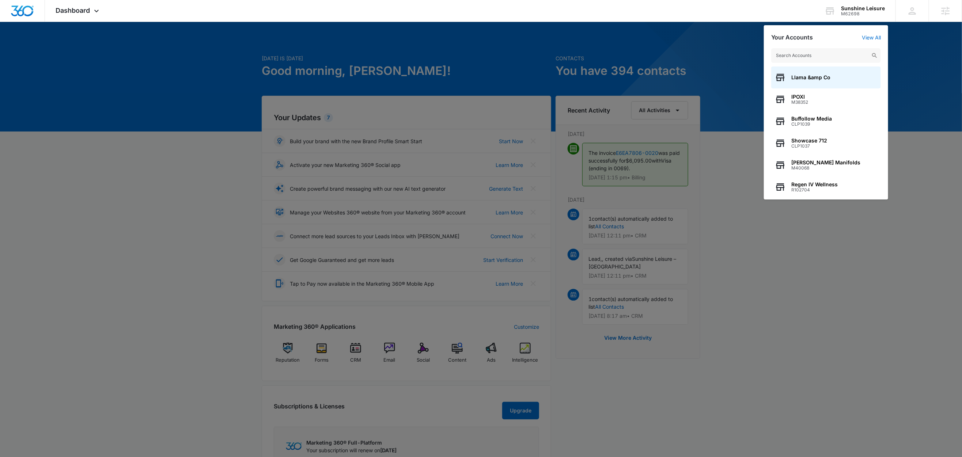
click at [733, 42] on div at bounding box center [481, 228] width 962 height 457
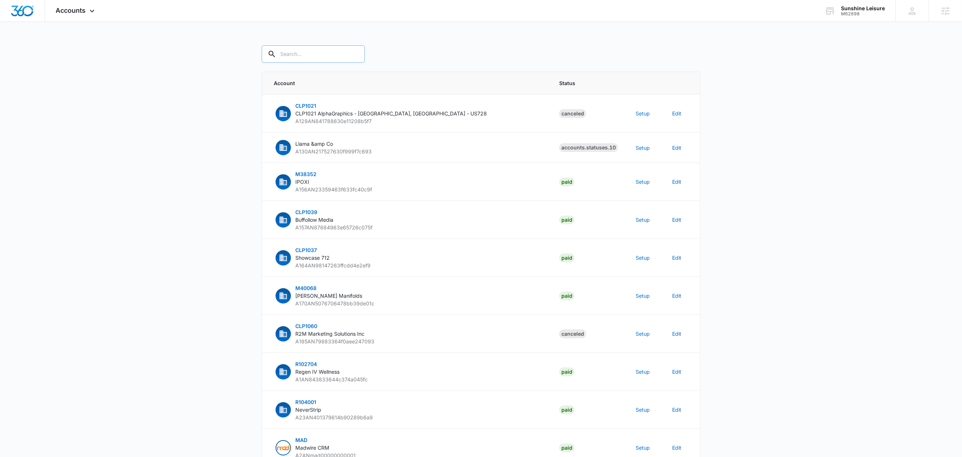
click at [344, 57] on input "text" at bounding box center [313, 54] width 103 height 18
paste input "M62698"
type input "M62698"
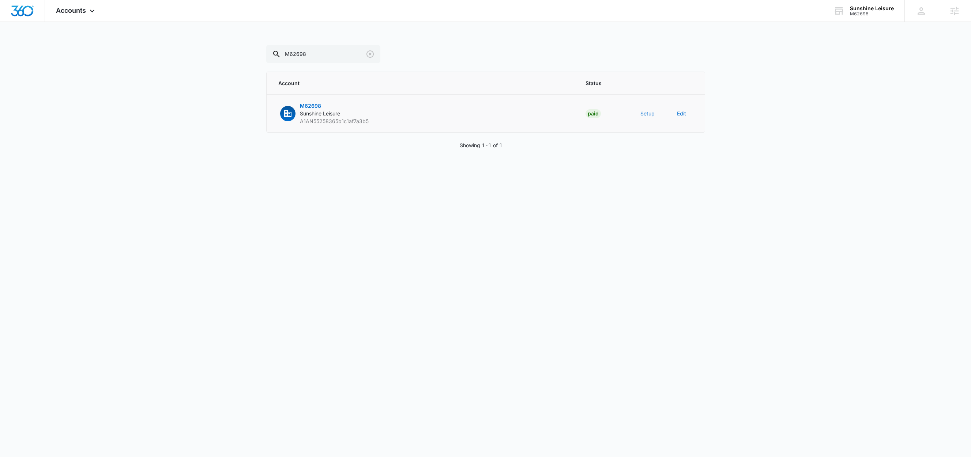
click at [648, 113] on button "Setup" at bounding box center [647, 114] width 14 height 8
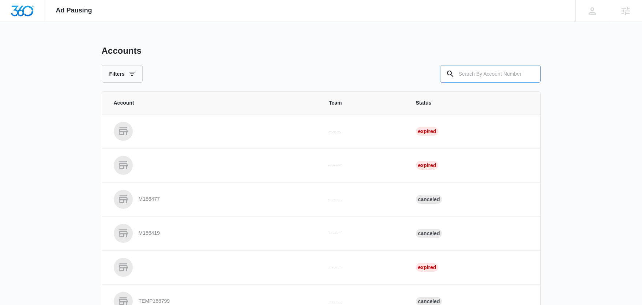
click at [482, 72] on input "text" at bounding box center [490, 74] width 101 height 18
paste input "M62698"
type input "M62698"
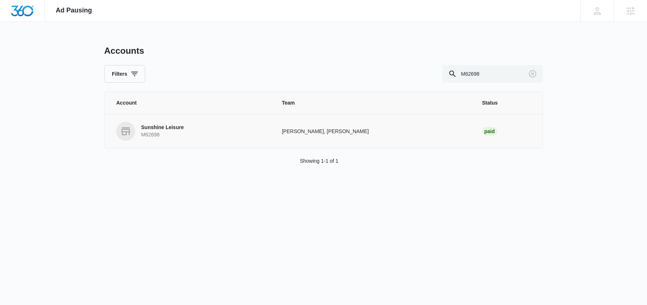
click at [167, 126] on p "Sunshine Leisure" at bounding box center [162, 127] width 43 height 7
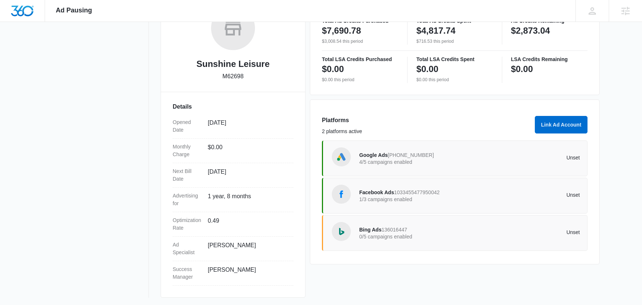
scroll to position [135, 0]
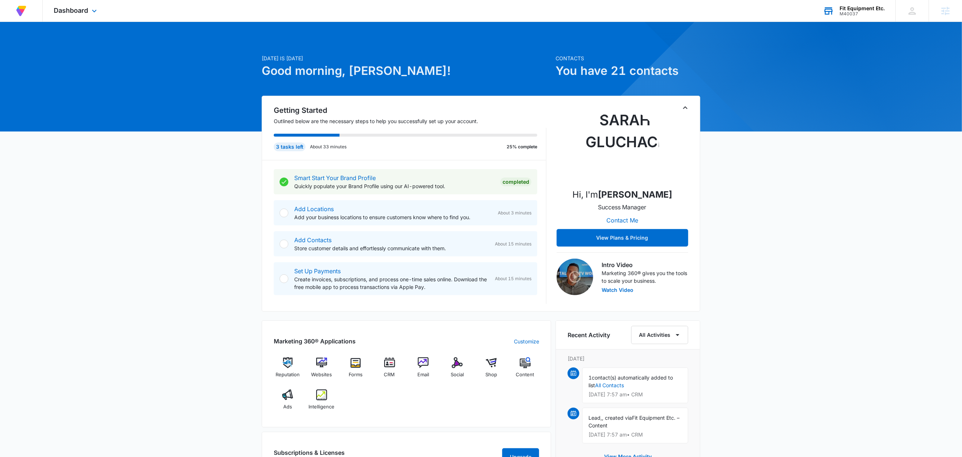
click at [869, 5] on div "Fit Equipment Etc." at bounding box center [862, 8] width 45 height 6
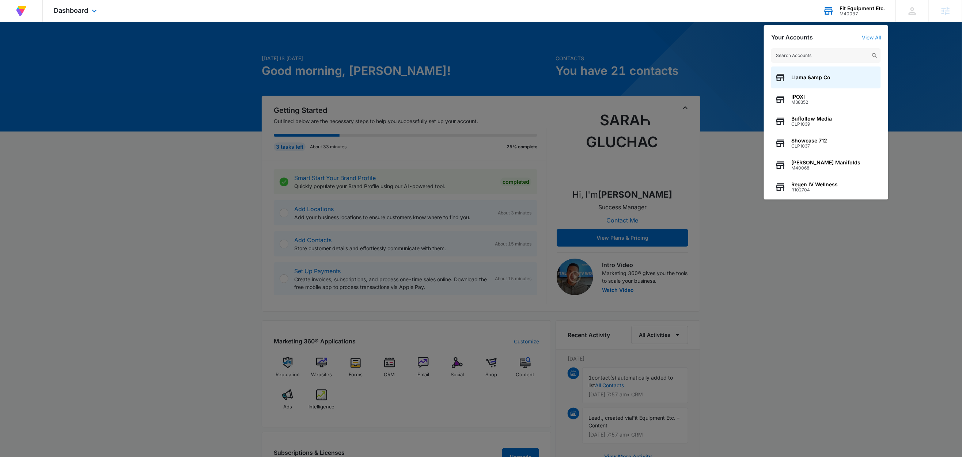
click at [874, 37] on link "View All" at bounding box center [871, 37] width 19 height 6
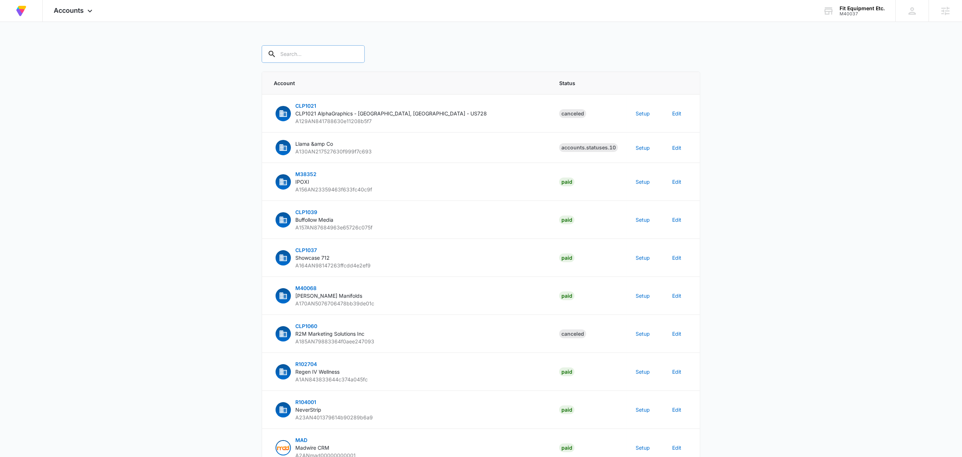
click at [326, 56] on input "text" at bounding box center [313, 54] width 103 height 18
paste input "M40037"
type input "M40037"
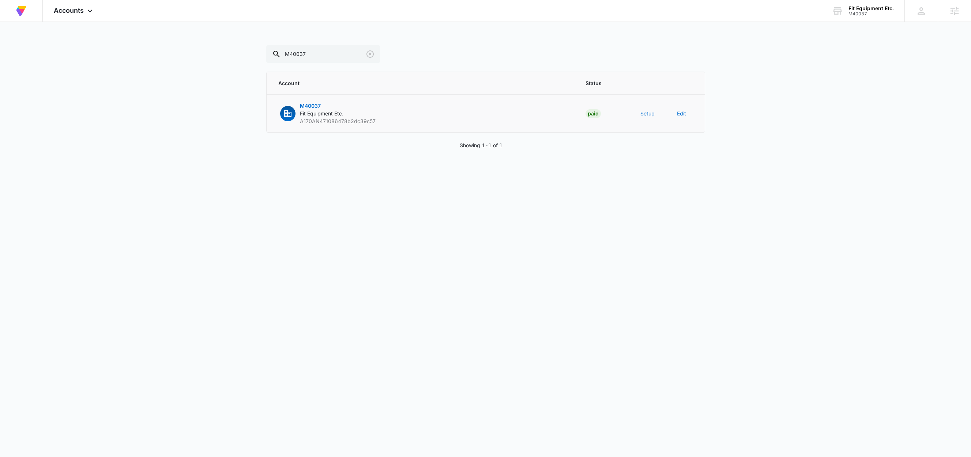
click at [646, 114] on button "Setup" at bounding box center [647, 114] width 14 height 8
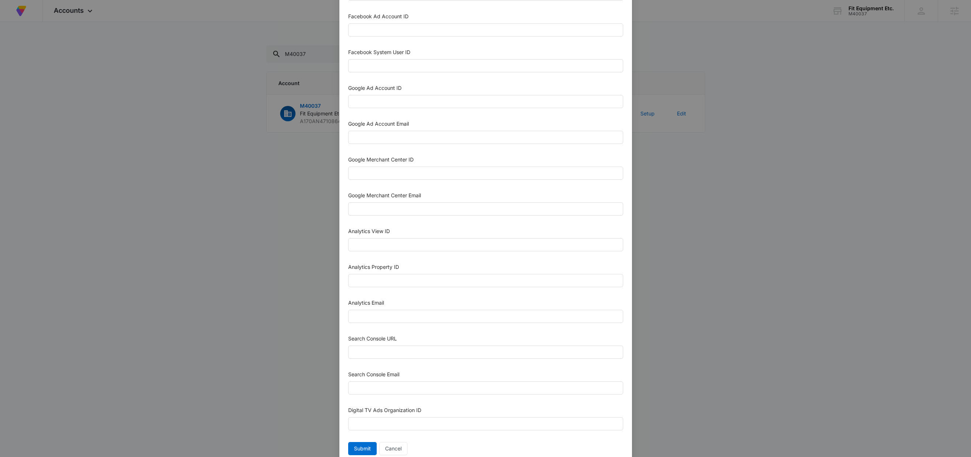
scroll to position [200, 0]
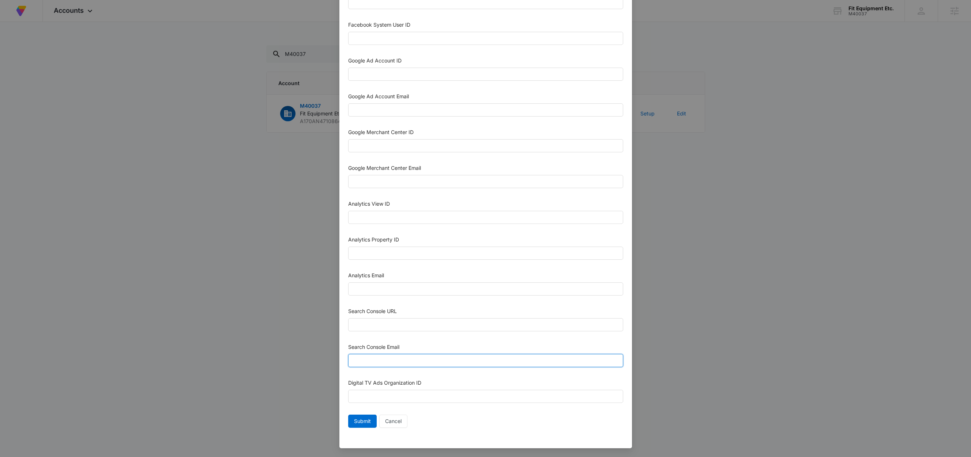
click at [381, 358] on input "Search Console Email" at bounding box center [485, 360] width 275 height 13
paste input "M360+accountsXXXX@madwiremedia.com"
drag, startPoint x: 402, startPoint y: 361, endPoint x: 389, endPoint y: 362, distance: 12.8
click at [389, 362] on input "M360+accountsXXXX@madwiremedia.com" at bounding box center [485, 360] width 275 height 13
click at [475, 362] on input "M360+accounts1020@madwiremedia.com" at bounding box center [485, 360] width 275 height 13
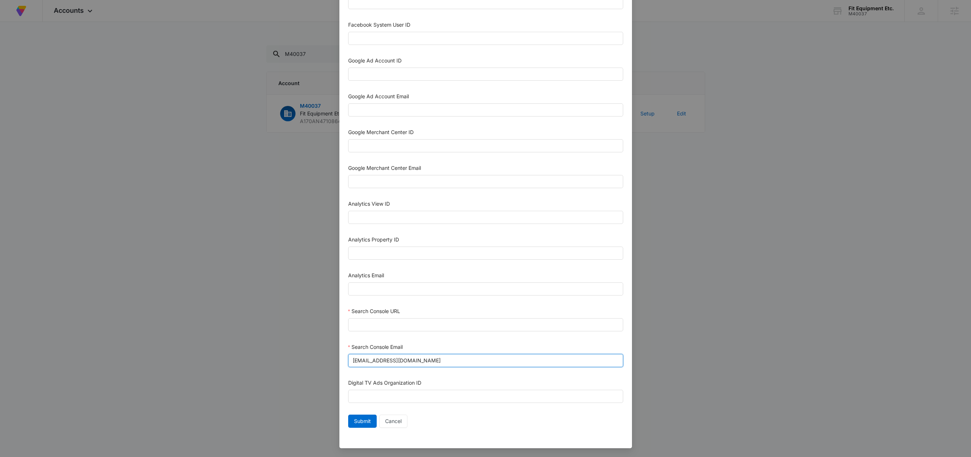
click at [475, 362] on input "M360+accounts1020@madwiremedia.com" at bounding box center [485, 360] width 275 height 13
type input "M360+accounts1020@madwiremedia.com"
click at [365, 292] on input "Analytics Email" at bounding box center [485, 289] width 275 height 13
paste input "M360+accounts1020@madwiremedia.com"
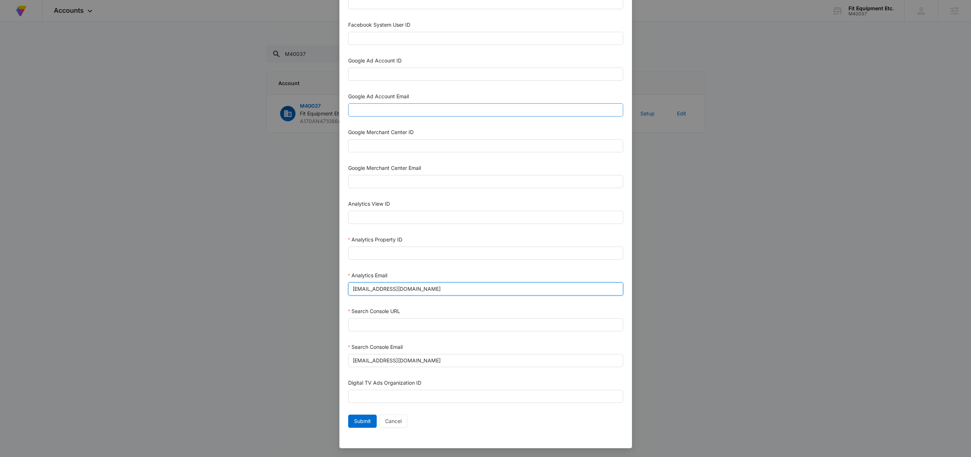
type input "M360+accounts1020@madwiremedia.com"
click at [377, 110] on input "Google Ad Account Email" at bounding box center [485, 109] width 275 height 13
paste input "M360+accounts1020@madwiremedia.com"
type input "M360+accounts1020@madwiremedia.com"
click at [400, 178] on input "Google Merchant Center Email" at bounding box center [485, 181] width 275 height 13
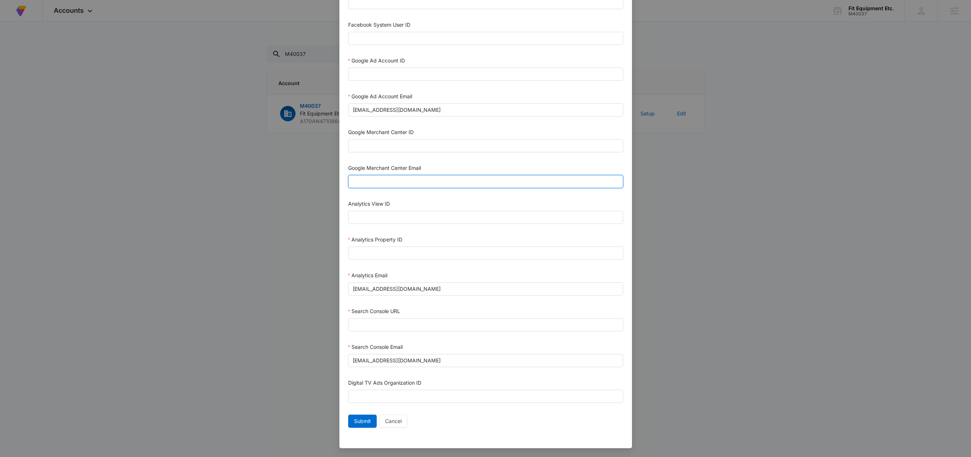
paste input "M360+accounts1020@madwiremedia.com"
type input "M360+accounts1020@madwiremedia.com"
click at [433, 164] on div "Google Merchant Center Email" at bounding box center [485, 169] width 275 height 11
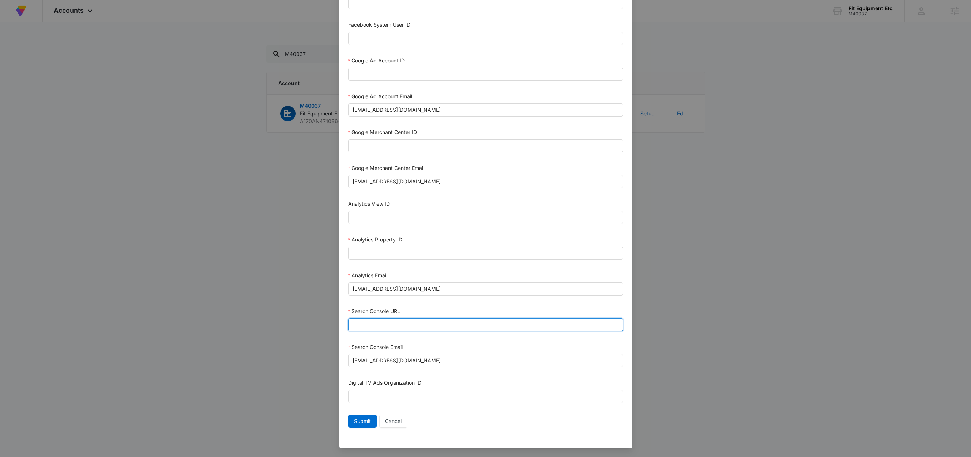
click at [373, 325] on input "Search Console URL" at bounding box center [485, 324] width 275 height 13
paste input "https://www.fitnessequipmentestore.com/"
type input "https://www.fitnessequipmentestore.com/"
click at [455, 305] on form "Bing Ad Account ID Bing Ad Account Email LinkedIn Ad Account ID LinkedIn Ad Acc…" at bounding box center [485, 136] width 275 height 589
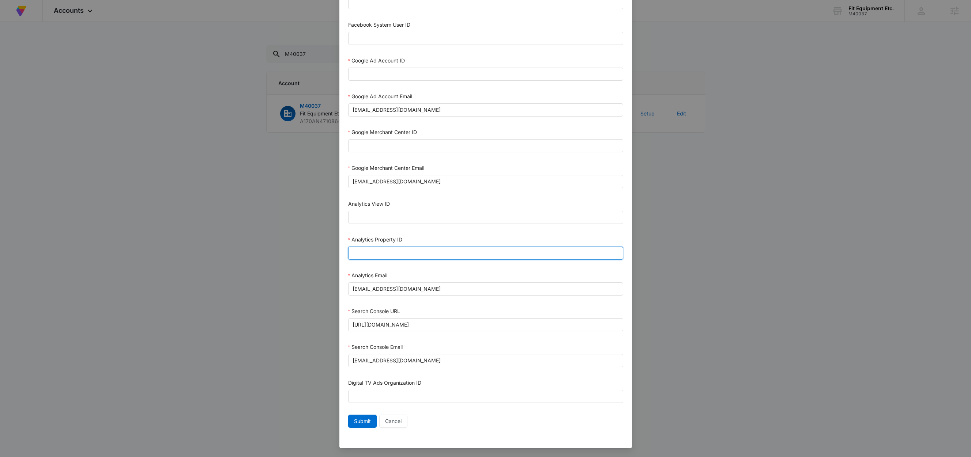
click at [404, 254] on input "Analytics Property ID" at bounding box center [485, 253] width 275 height 13
paste input "503708838"
type input "503708838"
click at [417, 236] on div "Analytics Property ID" at bounding box center [485, 241] width 275 height 11
click at [405, 231] on form "Bing Ad Account ID Bing Ad Account Email LinkedIn Ad Account ID LinkedIn Ad Acc…" at bounding box center [485, 136] width 275 height 589
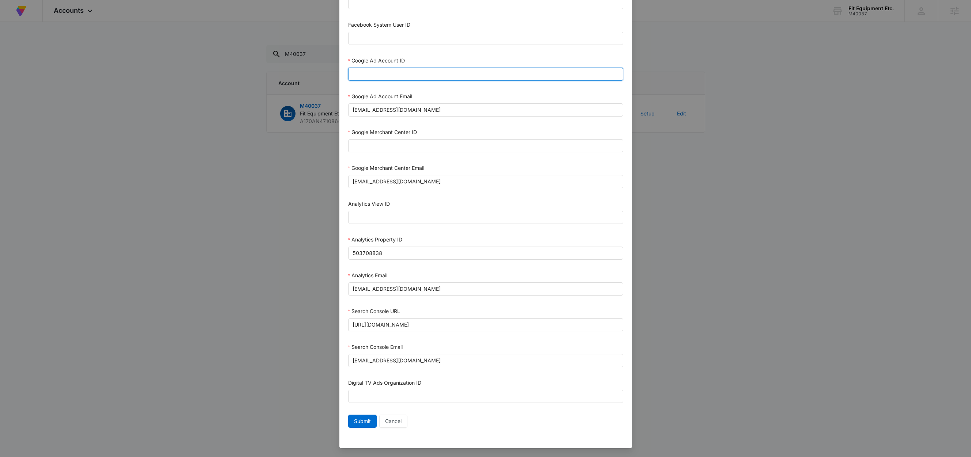
click at [371, 72] on input "Google Ad Account ID" at bounding box center [485, 74] width 275 height 13
paste input "[PHONE_NUMBER]"
type input "[PHONE_NUMBER]"
click at [431, 57] on div "Google Ad Account ID" at bounding box center [485, 62] width 275 height 11
drag, startPoint x: 473, startPoint y: 177, endPoint x: 340, endPoint y: 177, distance: 133.5
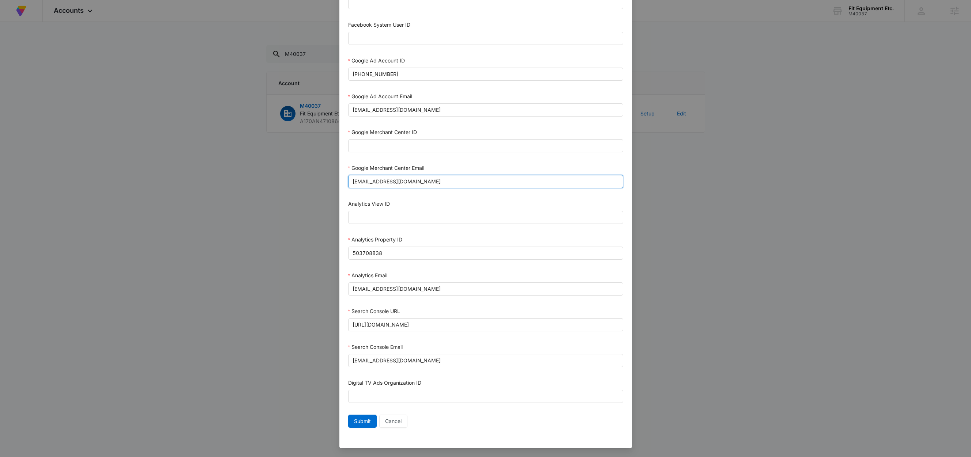
click at [340, 177] on div "Bing Ad Account ID Bing Ad Account Email LinkedIn Ad Account ID LinkedIn Ad Acc…" at bounding box center [485, 141] width 292 height 616
click at [424, 144] on input "Google Merchant Center ID" at bounding box center [485, 145] width 275 height 13
click at [355, 420] on span "Submit" at bounding box center [362, 422] width 17 height 8
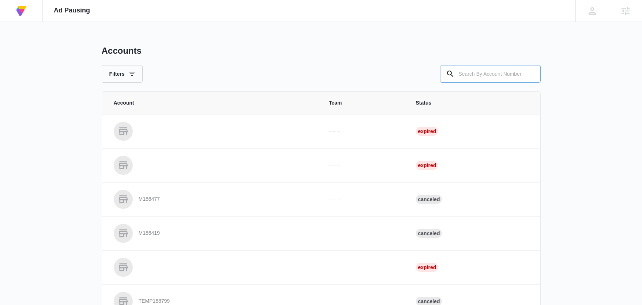
click at [494, 75] on input "text" at bounding box center [490, 74] width 101 height 18
paste input "M40037"
type input "M40037"
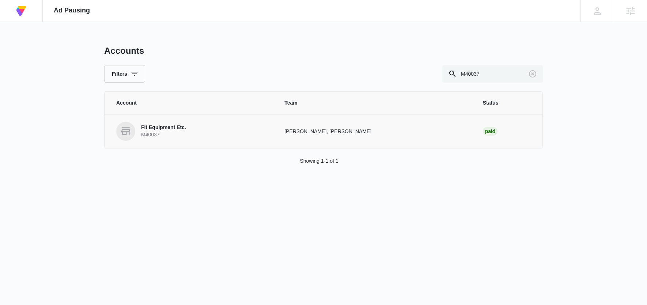
click at [172, 126] on p "Fit Equipment Etc." at bounding box center [163, 127] width 45 height 7
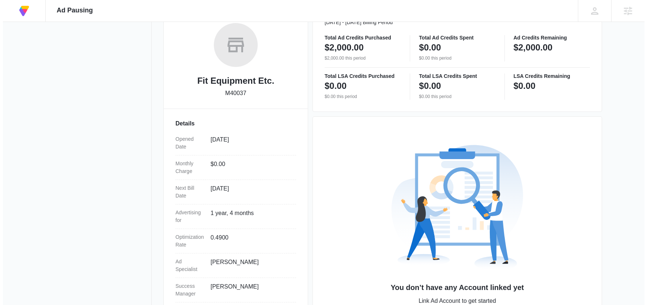
scroll to position [161, 0]
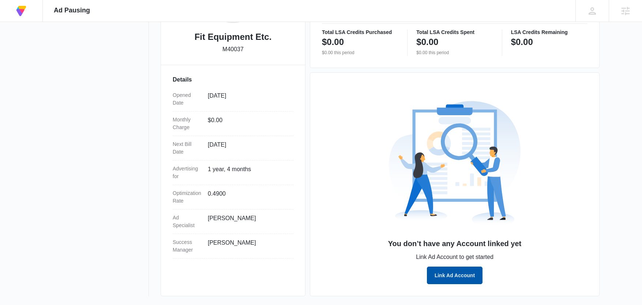
click at [471, 276] on button "Link Ad Account" at bounding box center [455, 276] width 56 height 18
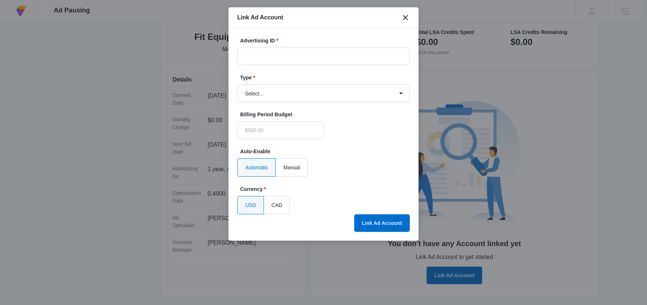
type input "$0.00"
click at [281, 56] on input "Advertising ID *" at bounding box center [323, 57] width 173 height 18
paste input "[PHONE_NUMBER]"
type input "[PHONE_NUMBER]"
click at [265, 90] on select "Select... Bing Ads Facebook Ads Google Ads" at bounding box center [323, 93] width 173 height 18
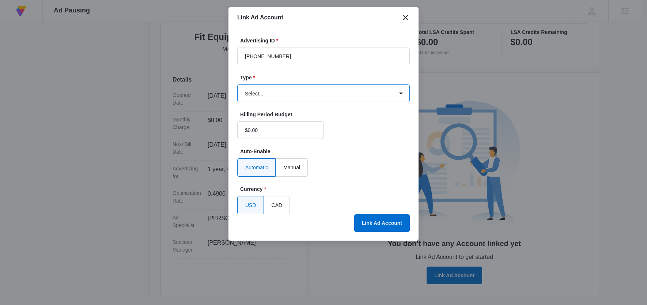
select select "google"
click at [237, 84] on select "Select... Bing Ads Facebook Ads Google Ads" at bounding box center [323, 93] width 173 height 18
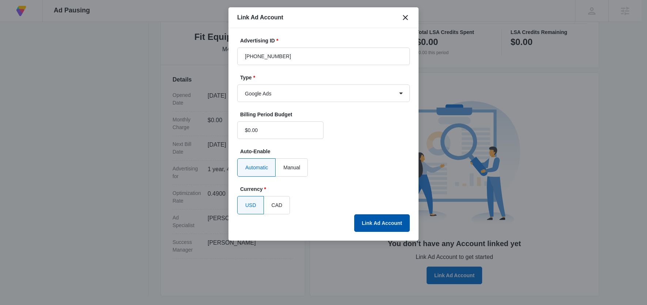
click at [376, 222] on button "Link Ad Account" at bounding box center [382, 223] width 56 height 18
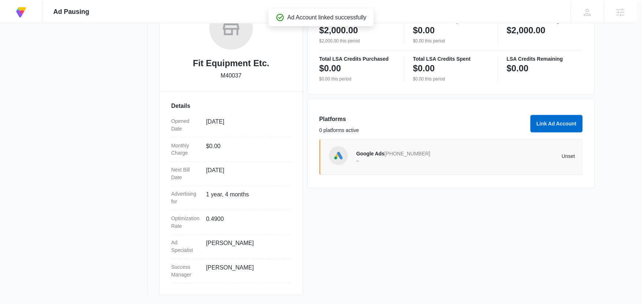
scroll to position [135, 0]
